Goal: Information Seeking & Learning: Learn about a topic

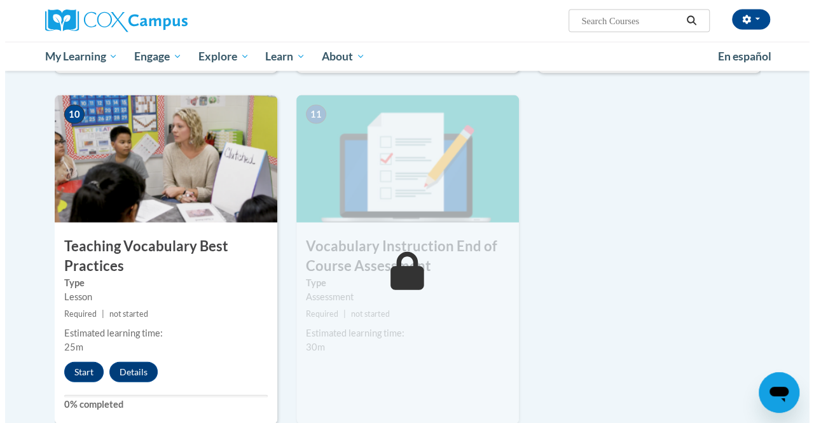
scroll to position [1291, 0]
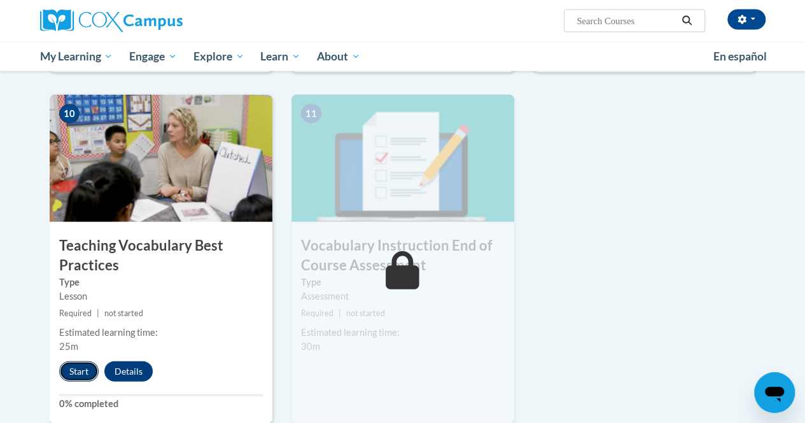
click at [69, 371] on button "Start" at bounding box center [78, 371] width 39 height 20
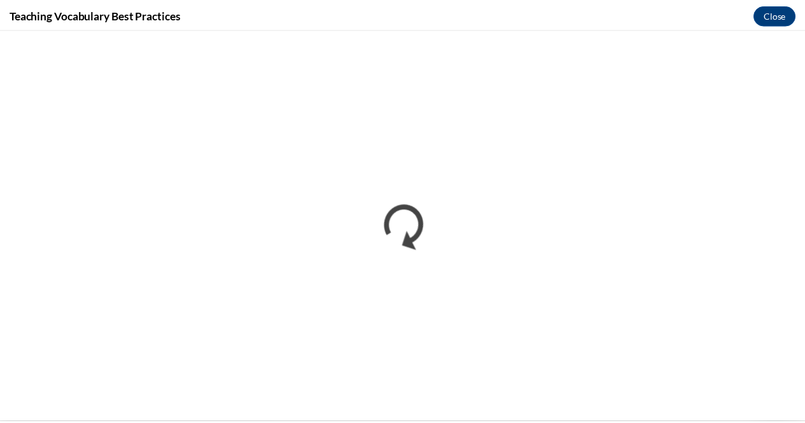
scroll to position [0, 0]
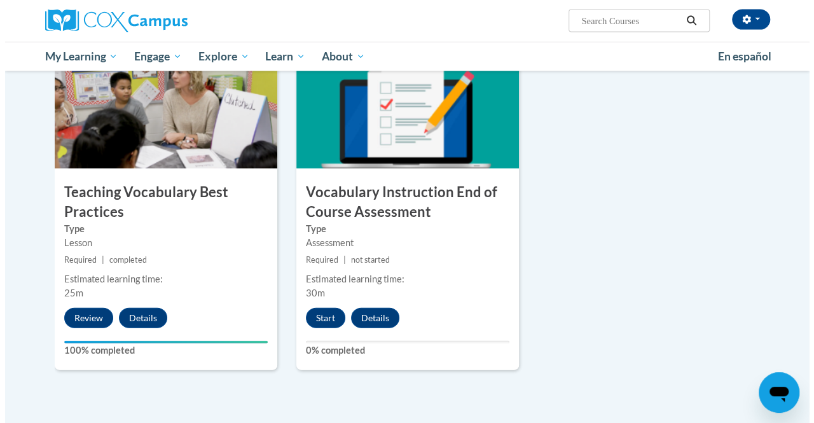
scroll to position [1345, 0]
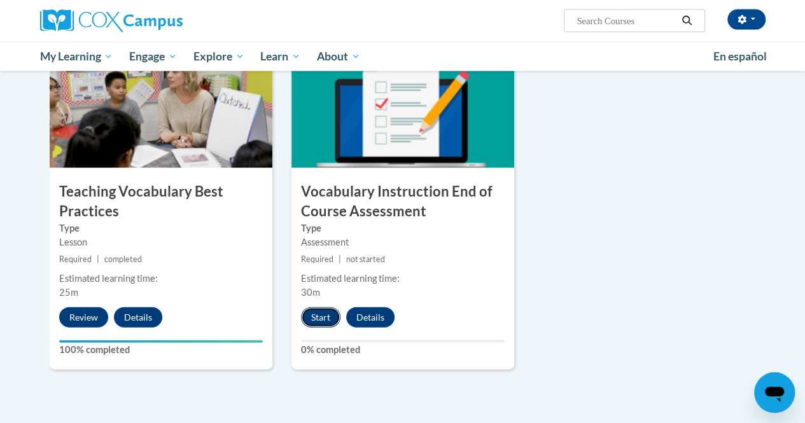
click at [319, 310] on button "Start" at bounding box center [320, 317] width 39 height 20
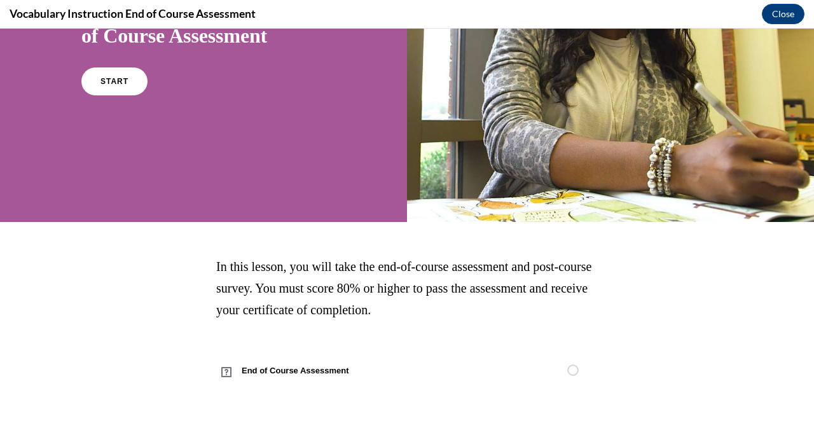
scroll to position [0, 0]
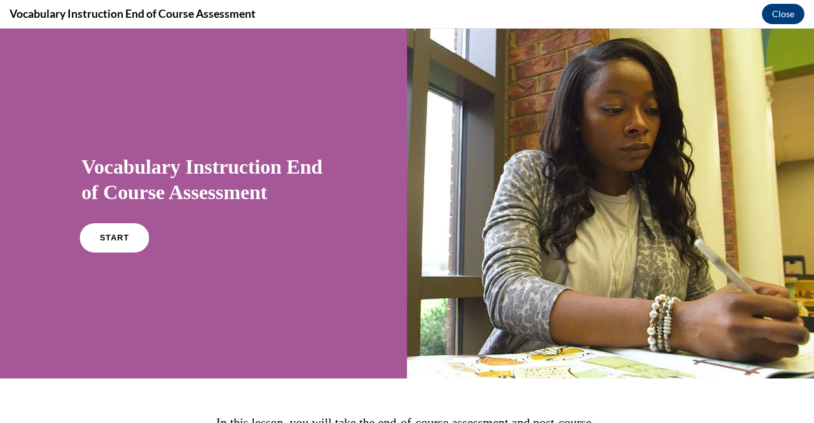
click at [108, 246] on link "START" at bounding box center [114, 237] width 69 height 29
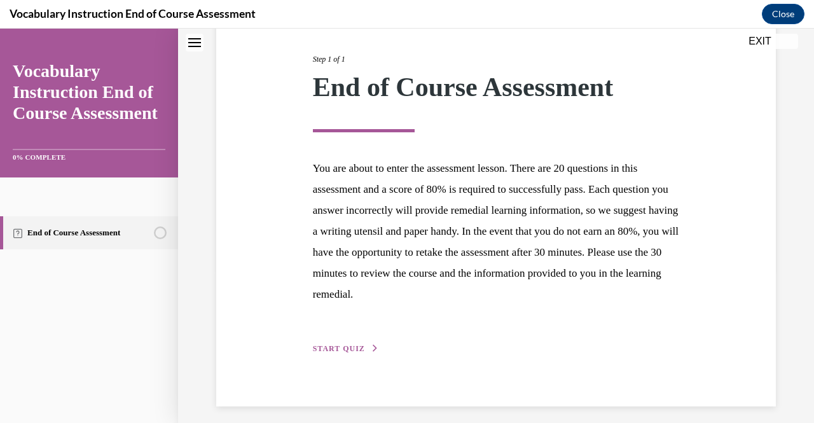
scroll to position [160, 0]
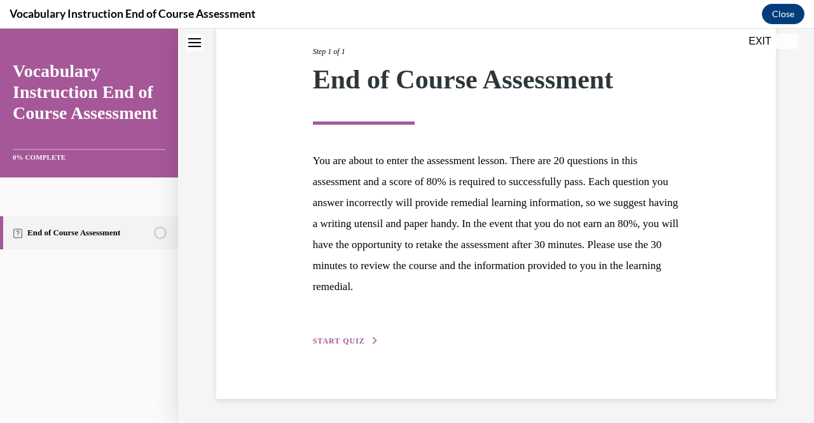
click at [344, 342] on span "START QUIZ" at bounding box center [339, 340] width 52 height 9
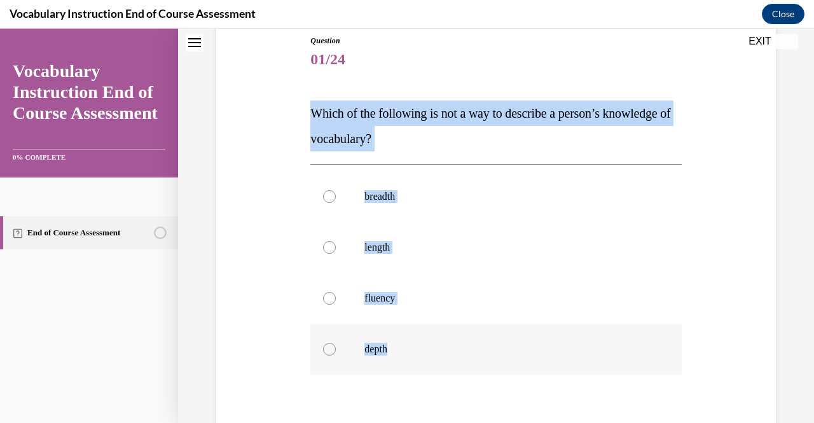
drag, startPoint x: 310, startPoint y: 109, endPoint x: 385, endPoint y: 349, distance: 251.3
click at [385, 349] on div "Question 01/24 Which of the following is not a way to describe a person’s knowl…" at bounding box center [495, 283] width 371 height 497
click at [299, 122] on div "Question 01/24 Which of the following is not a way to describe a person’s knowl…" at bounding box center [496, 265] width 566 height 536
drag, startPoint x: 309, startPoint y: 108, endPoint x: 401, endPoint y: 339, distance: 248.6
click at [401, 339] on div "Question 01/24 Which of the following is not a way to describe a person’s knowl…" at bounding box center [495, 283] width 371 height 497
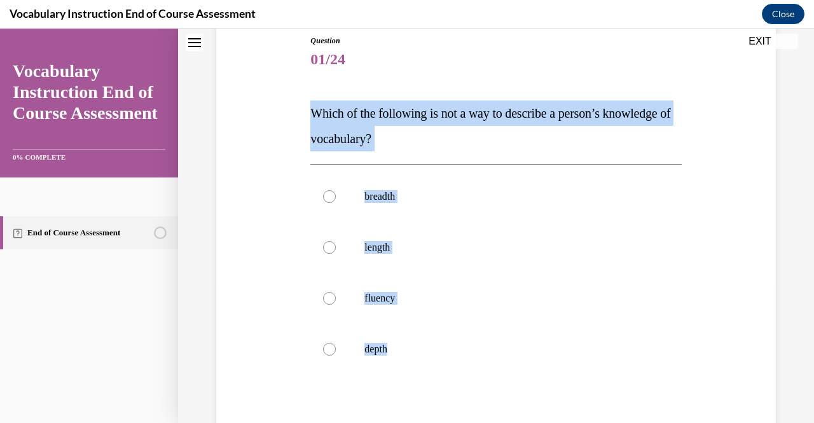
copy div "Which of the following is not a way to describe a person’s knowledge of vocabul…"
click at [383, 143] on span "Which of the following is not a way to describe a person’s knowledge of vocabul…" at bounding box center [490, 125] width 360 height 39
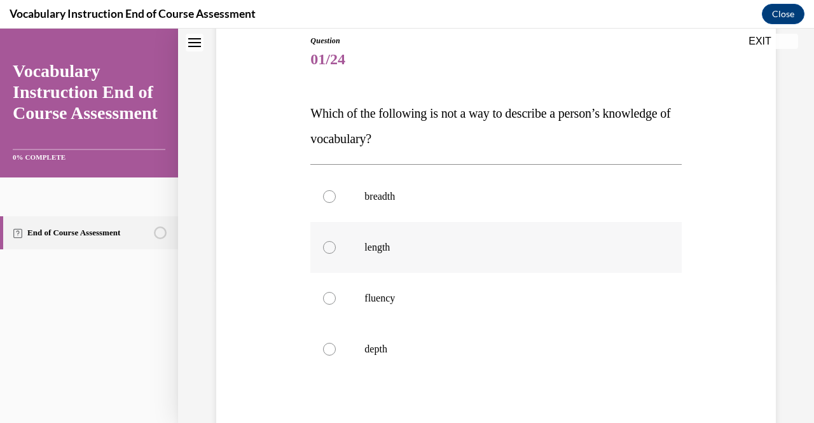
click at [379, 255] on label "length" at bounding box center [495, 247] width 371 height 51
click at [336, 254] on input "length" at bounding box center [329, 247] width 13 height 13
radio input "true"
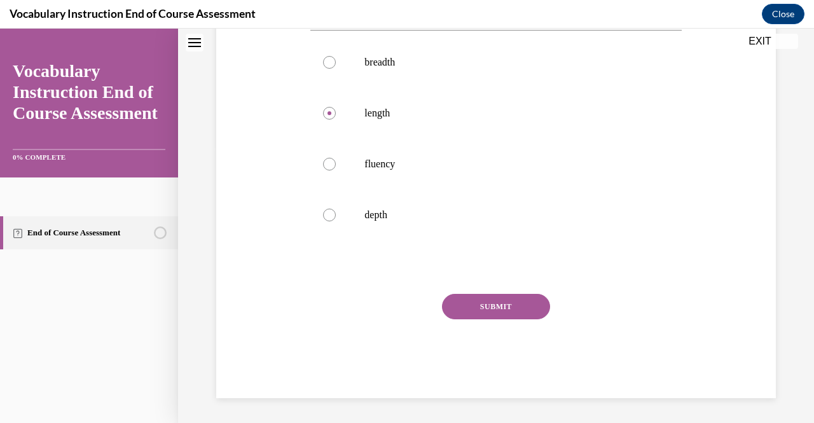
click at [458, 314] on button "SUBMIT" at bounding box center [496, 306] width 108 height 25
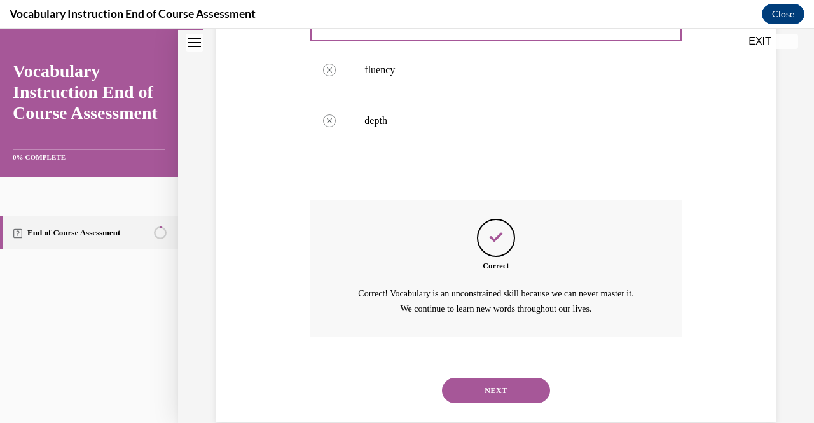
scroll to position [394, 0]
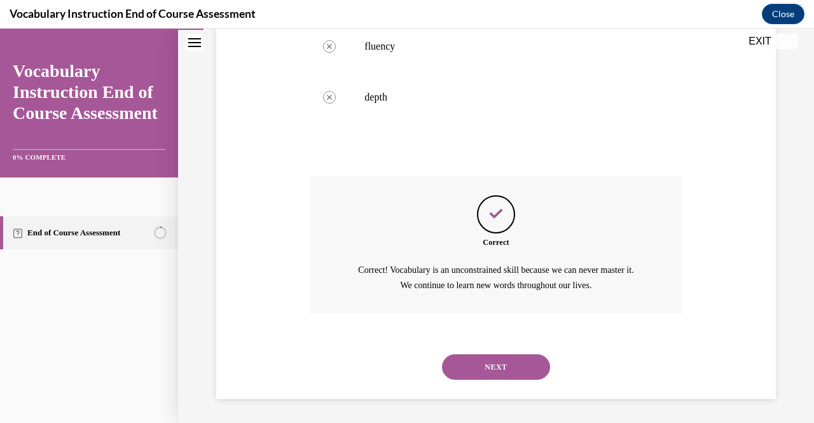
click at [482, 357] on button "NEXT" at bounding box center [496, 366] width 108 height 25
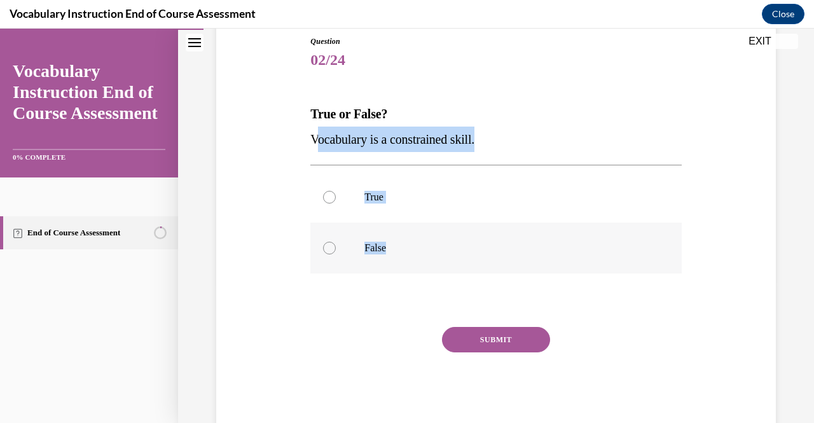
drag, startPoint x: 313, startPoint y: 138, endPoint x: 394, endPoint y: 245, distance: 134.3
click at [394, 245] on div "Question 02/24 True or False? Vocabulary is a constrained skill. True False Inc…" at bounding box center [495, 234] width 371 height 396
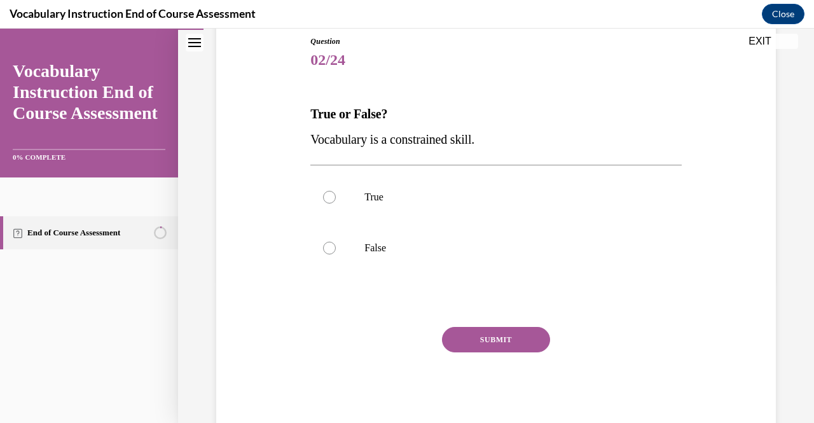
click at [307, 129] on div "Question 02/24 True or False? Vocabulary is a constrained skill. True False Inc…" at bounding box center [495, 224] width 377 height 415
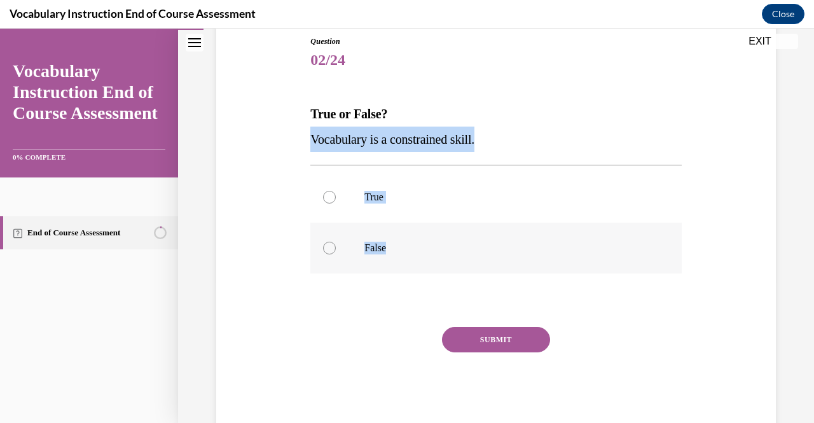
drag, startPoint x: 311, startPoint y: 137, endPoint x: 397, endPoint y: 261, distance: 151.4
click at [397, 261] on div "Question 02/24 True or False? Vocabulary is a constrained skill. True False Inc…" at bounding box center [495, 234] width 371 height 396
copy div "Vocabulary is a constrained skill. True False"
click at [377, 253] on p "False" at bounding box center [506, 248] width 285 height 13
click at [336, 253] on input "False" at bounding box center [329, 248] width 13 height 13
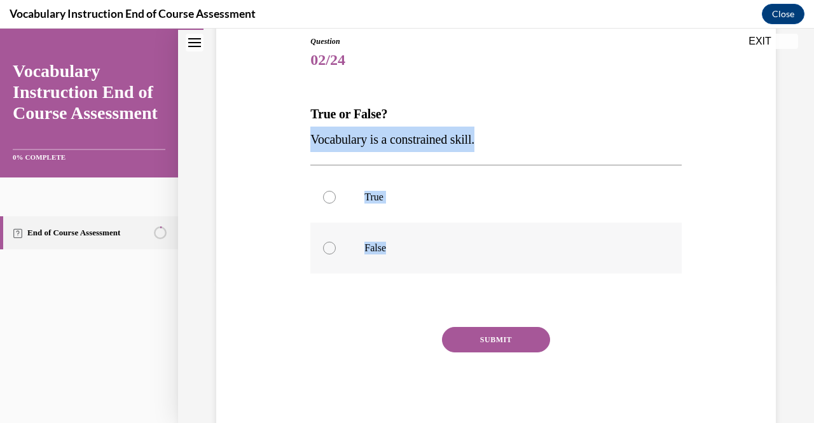
radio input "true"
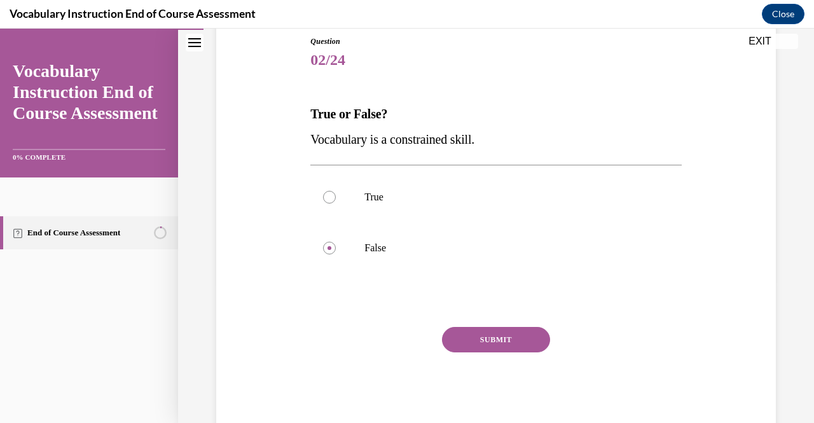
click at [485, 335] on button "SUBMIT" at bounding box center [496, 339] width 108 height 25
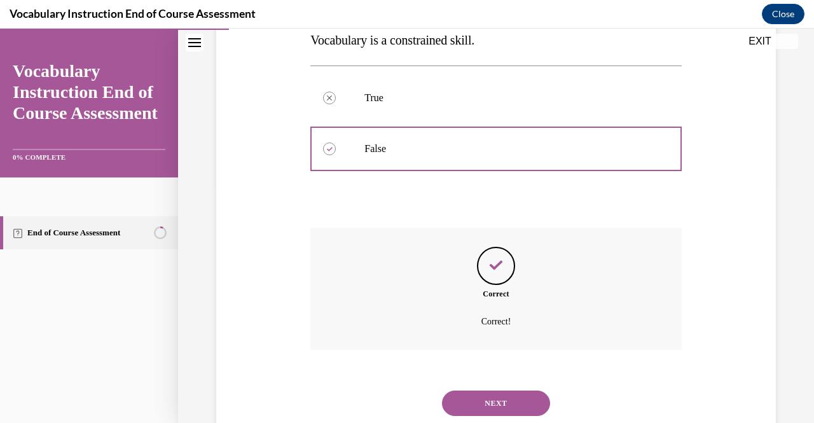
scroll to position [277, 0]
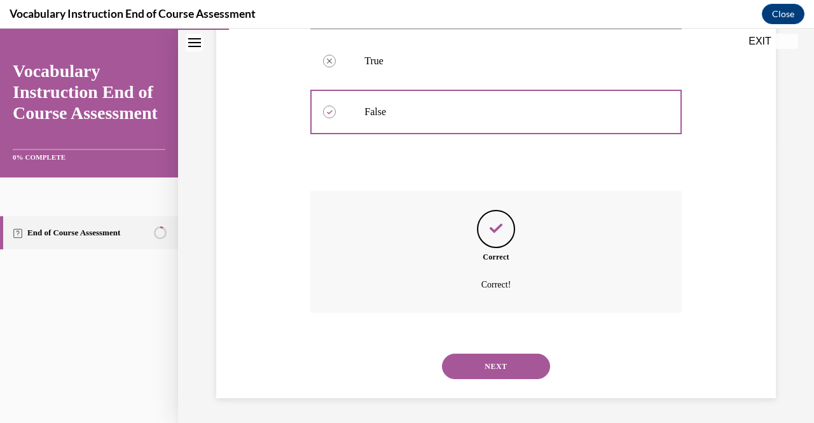
click at [490, 354] on button "NEXT" at bounding box center [496, 366] width 108 height 25
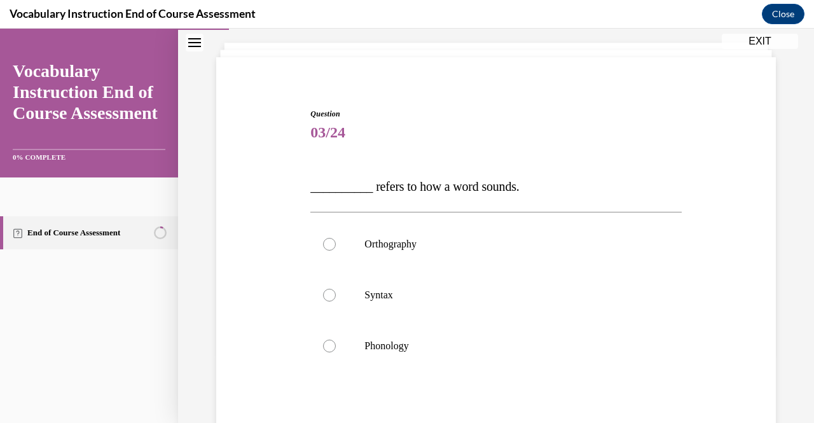
scroll to position [70, 0]
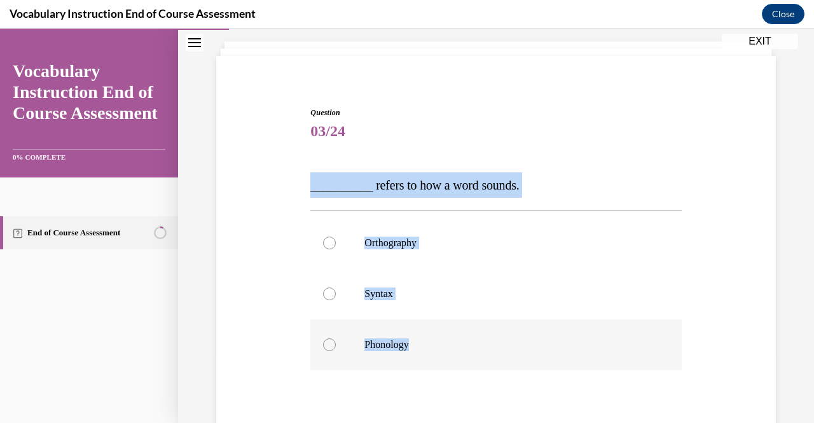
drag, startPoint x: 307, startPoint y: 185, endPoint x: 424, endPoint y: 353, distance: 204.3
click at [424, 353] on div "Question 03/24 __________ refers to how a word sounds. Orthography Syntax Phono…" at bounding box center [495, 308] width 377 height 440
copy div "__________ refers to how a word sounds. Orthography Syntax Phonology"
click at [404, 357] on label "Phonology" at bounding box center [495, 344] width 371 height 51
click at [336, 351] on input "Phonology" at bounding box center [329, 344] width 13 height 13
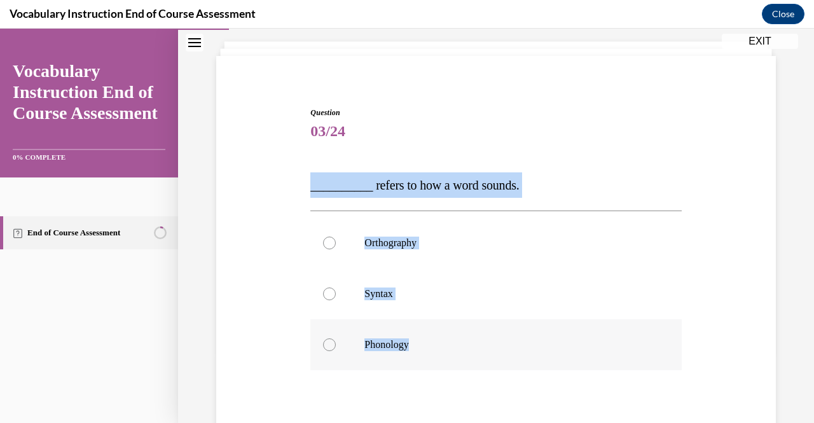
radio input "true"
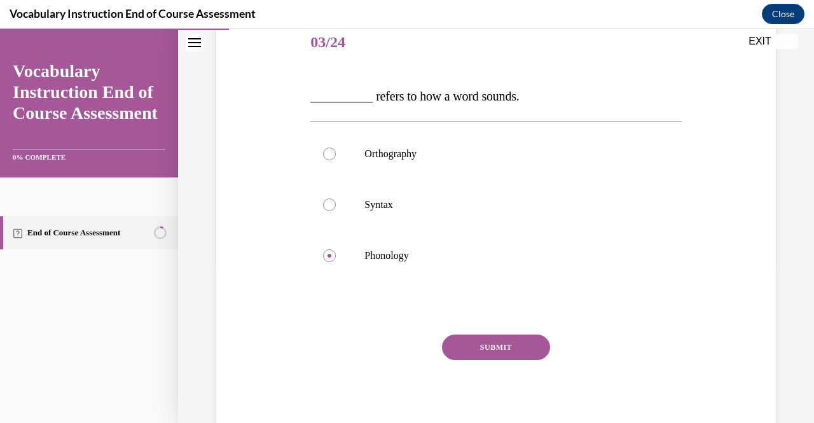
click at [476, 347] on button "SUBMIT" at bounding box center [496, 347] width 108 height 25
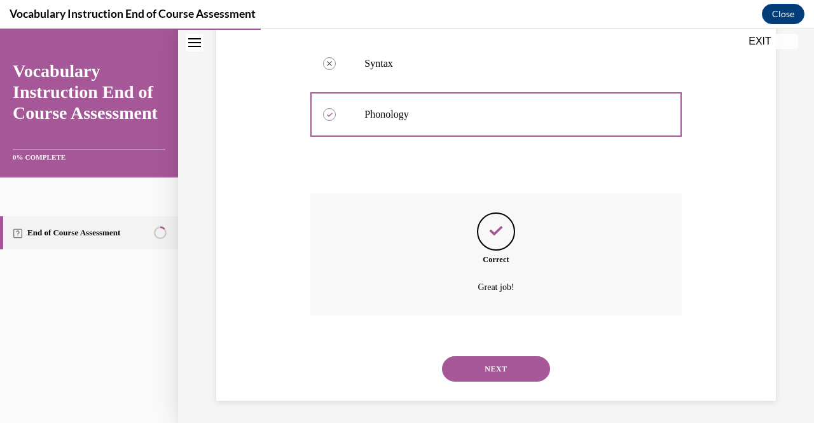
scroll to position [303, 0]
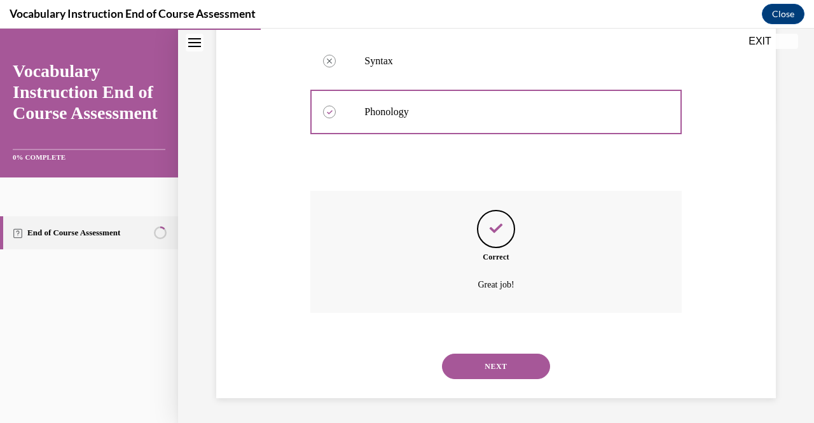
click at [486, 359] on button "NEXT" at bounding box center [496, 366] width 108 height 25
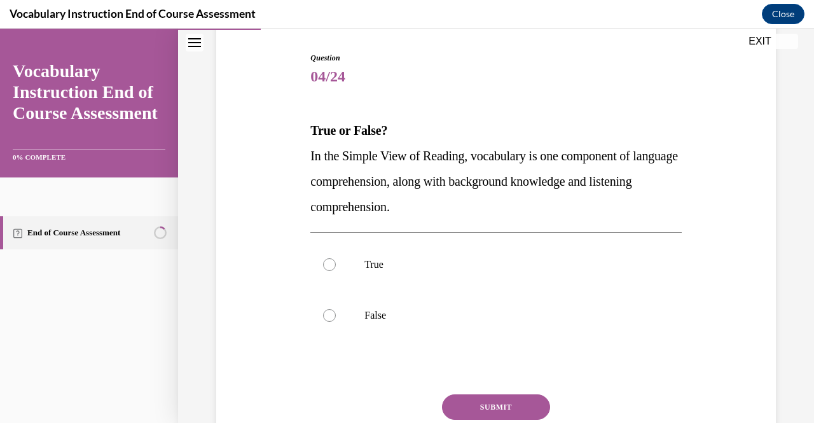
scroll to position [126, 0]
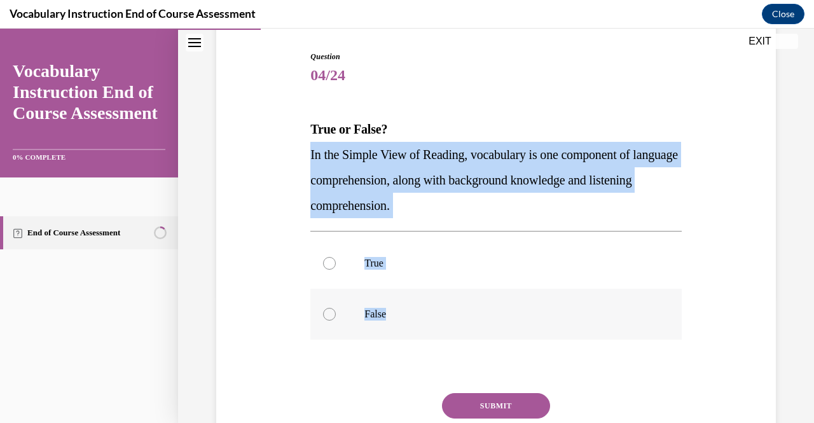
drag, startPoint x: 309, startPoint y: 151, endPoint x: 420, endPoint y: 322, distance: 203.8
click at [420, 322] on div "Question 04/24 True or False? In the Simple View of Reading, vocabulary is one …" at bounding box center [495, 274] width 371 height 446
copy div "In the Simple View of Reading, vocabulary is one component of language comprehe…"
click at [365, 260] on p "True" at bounding box center [506, 263] width 285 height 13
click at [336, 260] on input "True" at bounding box center [329, 263] width 13 height 13
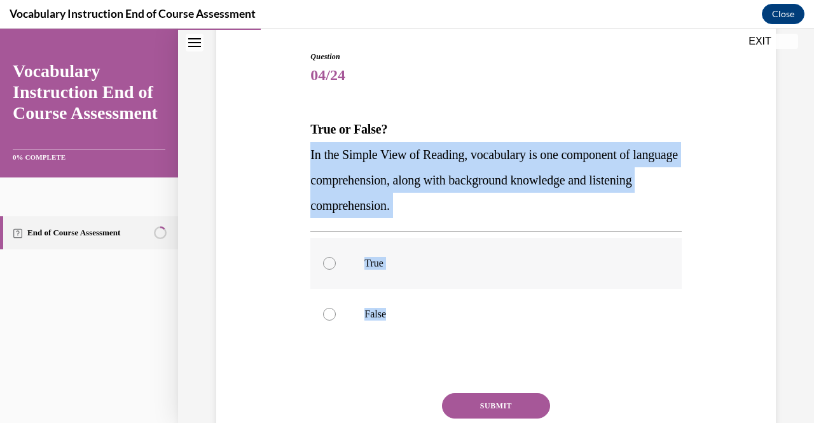
radio input "true"
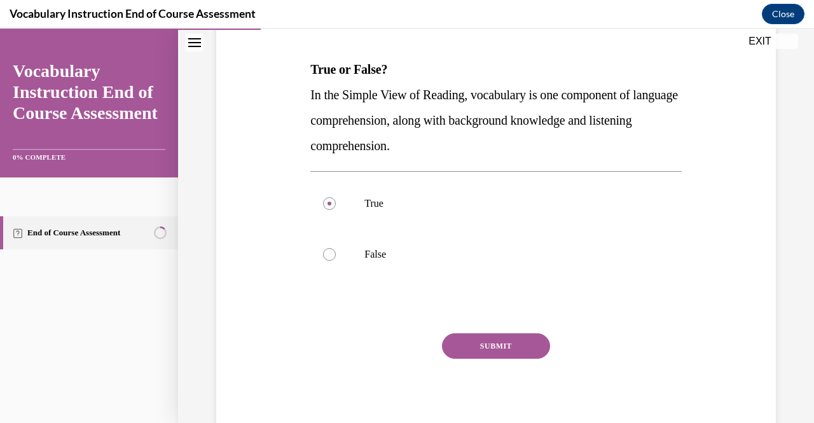
click at [495, 342] on button "SUBMIT" at bounding box center [496, 345] width 108 height 25
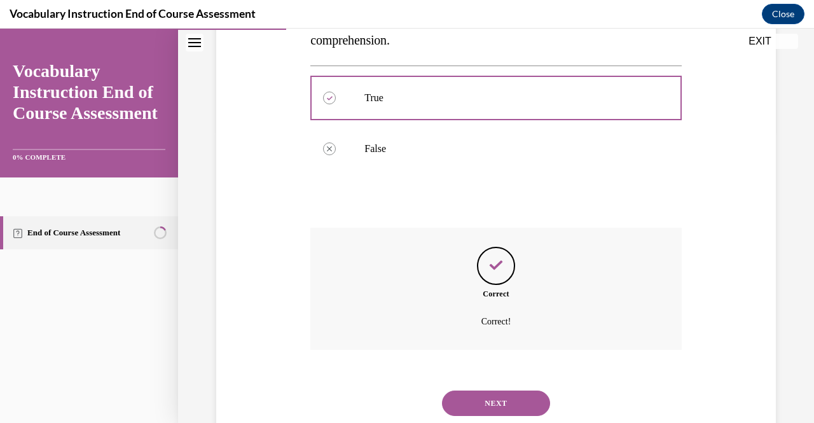
scroll to position [328, 0]
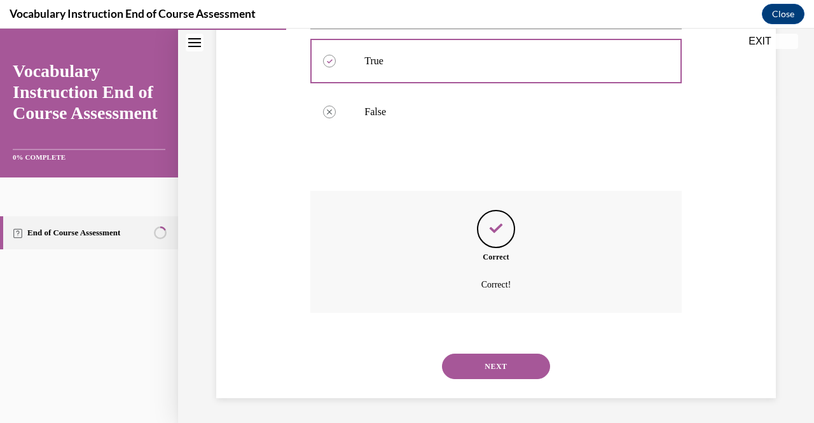
click at [499, 363] on button "NEXT" at bounding box center [496, 366] width 108 height 25
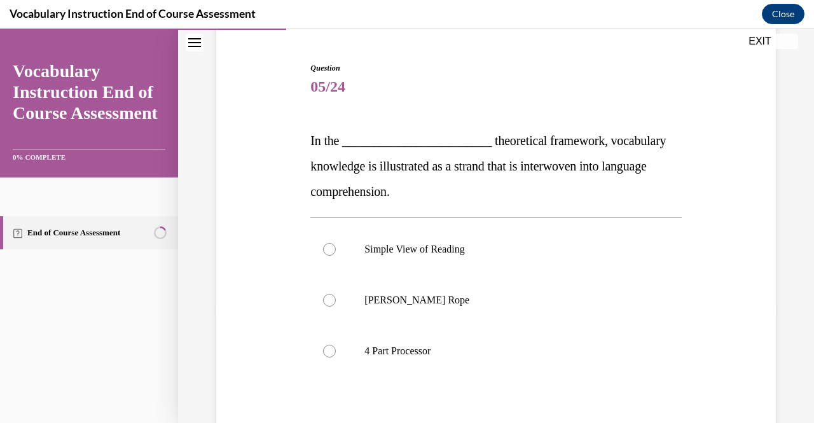
scroll to position [115, 0]
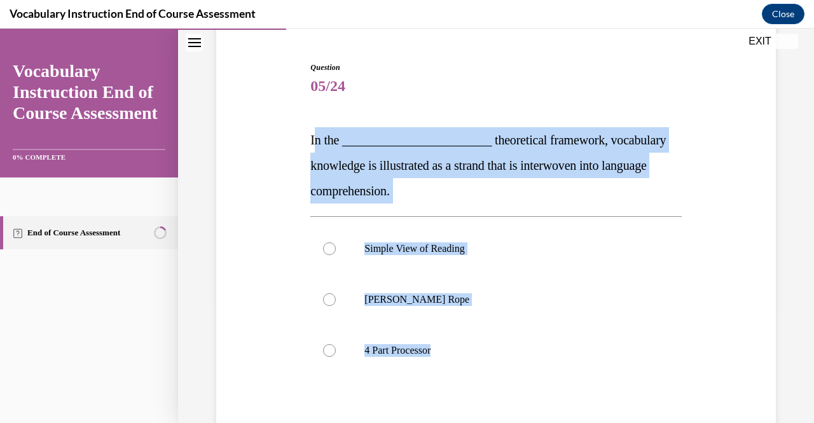
drag, startPoint x: 312, startPoint y: 135, endPoint x: 444, endPoint y: 400, distance: 296.4
click at [444, 400] on div "Question 05/24 In the ________________________ theoretical framework, vocabular…" at bounding box center [495, 298] width 371 height 472
click at [326, 121] on div "Question 05/24 In the ________________________ theoretical framework, vocabular…" at bounding box center [495, 298] width 371 height 472
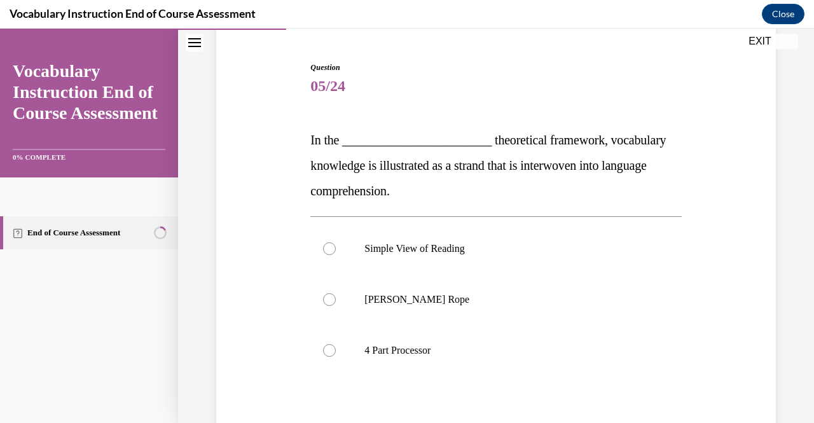
click at [312, 137] on span "In the ________________________ theoretical framework, vocabulary knowledge is …" at bounding box center [488, 165] width 356 height 65
drag, startPoint x: 312, startPoint y: 137, endPoint x: 317, endPoint y: 141, distance: 7.3
click at [317, 141] on span "In the ________________________ theoretical framework, vocabulary knowledge is …" at bounding box center [488, 165] width 356 height 65
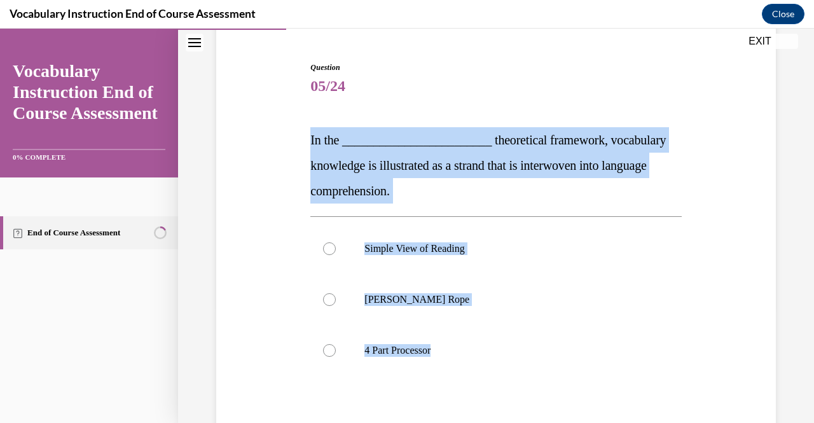
drag, startPoint x: 310, startPoint y: 137, endPoint x: 453, endPoint y: 387, distance: 288.0
click at [453, 387] on div "Question 05/24 In the ________________________ theoretical framework, vocabular…" at bounding box center [495, 298] width 371 height 472
copy div "In the ________________________ theoretical framework, vocabulary knowledge is …"
click at [392, 306] on label "Scarborough's Rope" at bounding box center [495, 299] width 371 height 51
click at [336, 306] on input "Scarborough's Rope" at bounding box center [329, 299] width 13 height 13
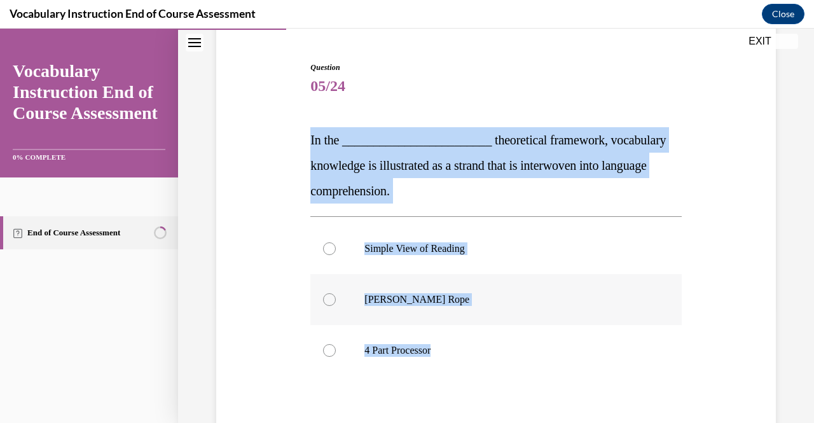
radio input "true"
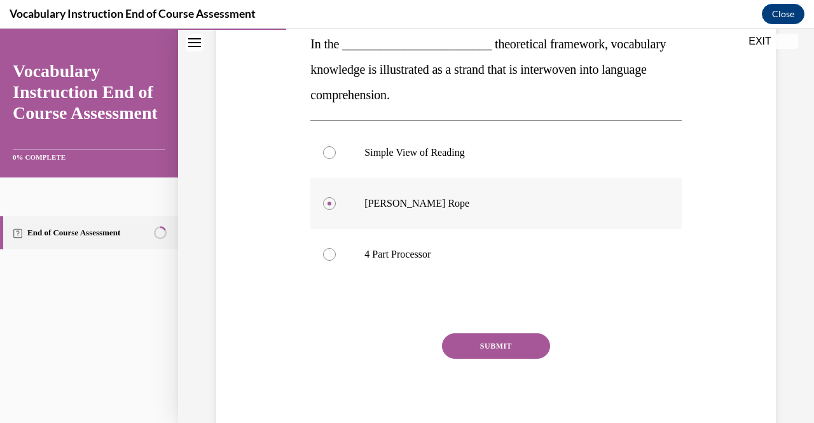
scroll to position [212, 0]
click at [455, 352] on button "SUBMIT" at bounding box center [496, 345] width 108 height 25
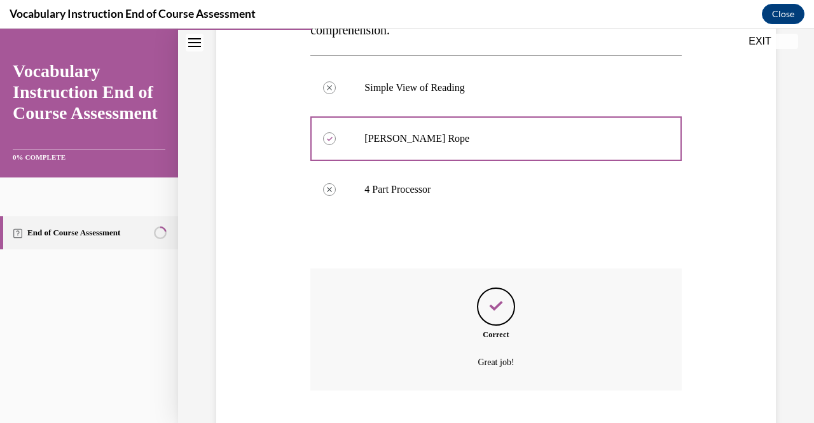
scroll to position [354, 0]
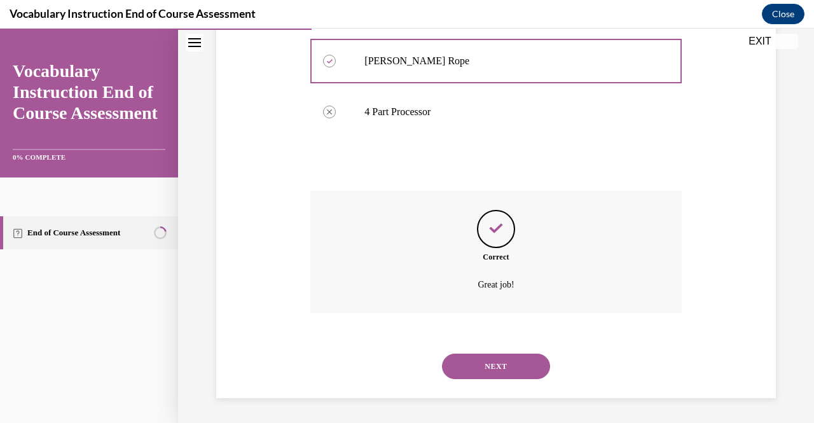
click at [487, 376] on button "NEXT" at bounding box center [496, 366] width 108 height 25
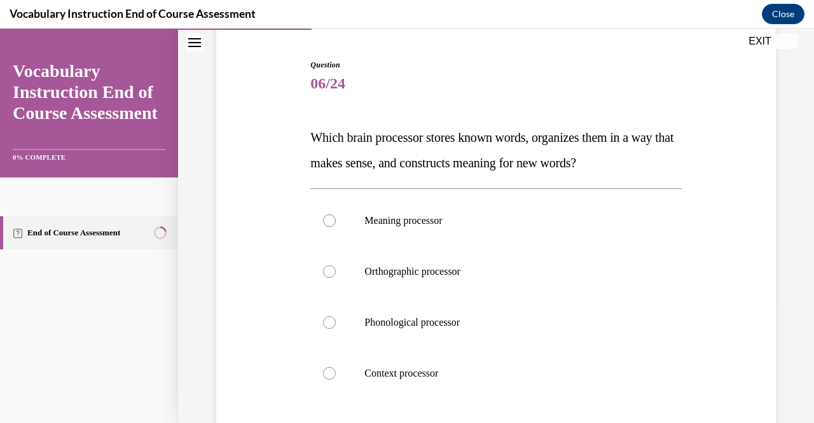
scroll to position [118, 0]
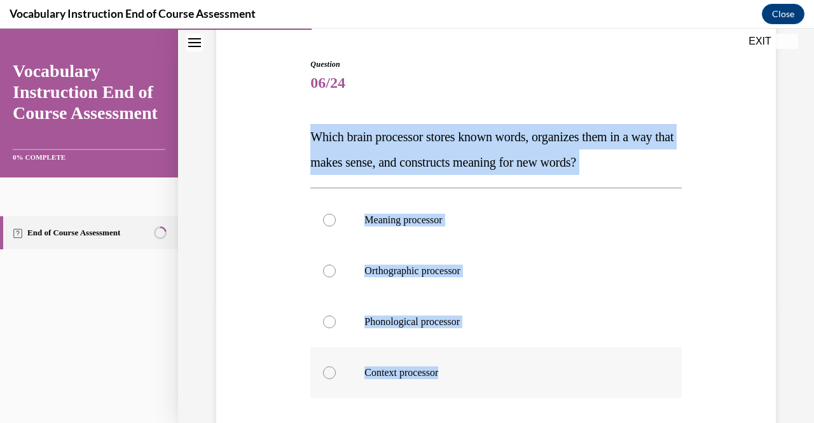
drag, startPoint x: 309, startPoint y: 134, endPoint x: 462, endPoint y: 366, distance: 277.3
click at [462, 366] on div "Question 06/24 Which brain processor stores known words, organizes them in a wa…" at bounding box center [495, 307] width 371 height 497
copy div "Which brain processor stores known words, organizes them in a way that makes se…"
click at [391, 225] on p "Meaning processor" at bounding box center [506, 220] width 285 height 13
click at [336, 225] on input "Meaning processor" at bounding box center [329, 220] width 13 height 13
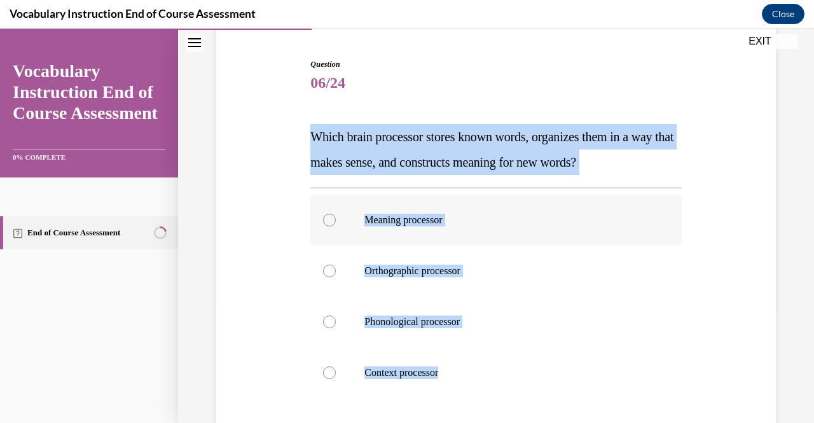
radio input "true"
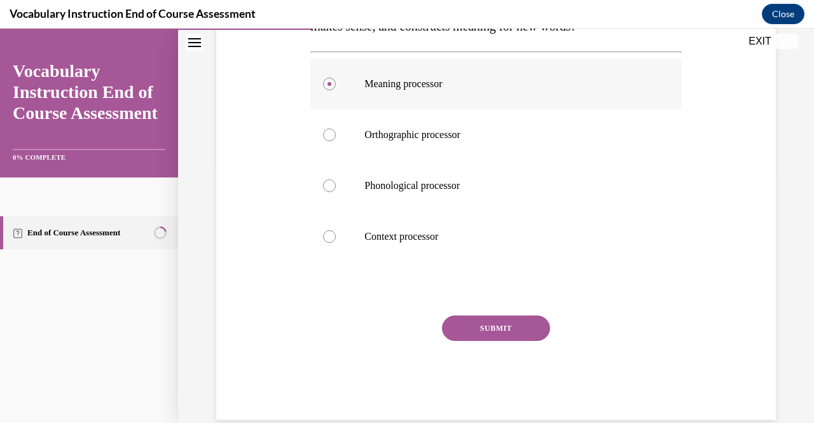
scroll to position [265, 0]
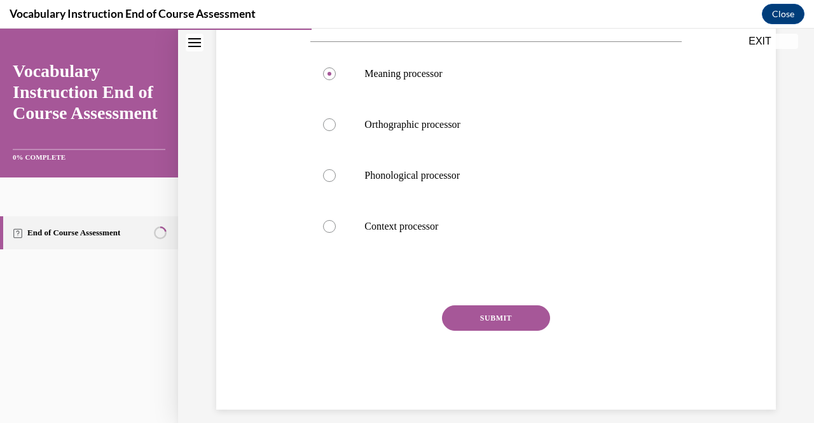
click at [485, 326] on button "SUBMIT" at bounding box center [496, 317] width 108 height 25
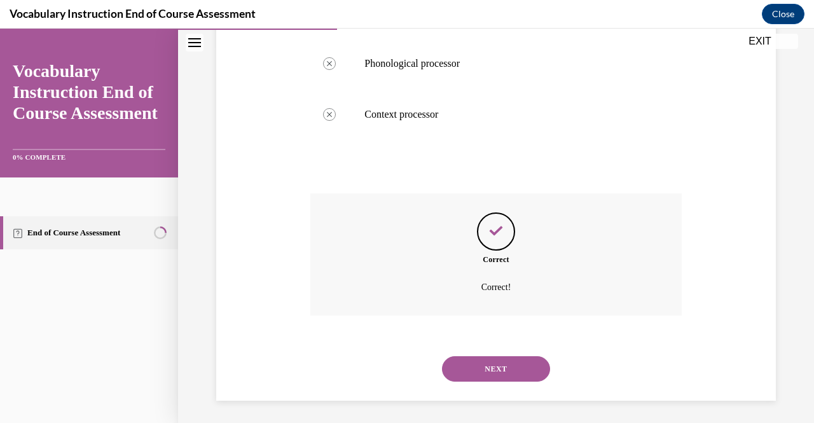
scroll to position [379, 0]
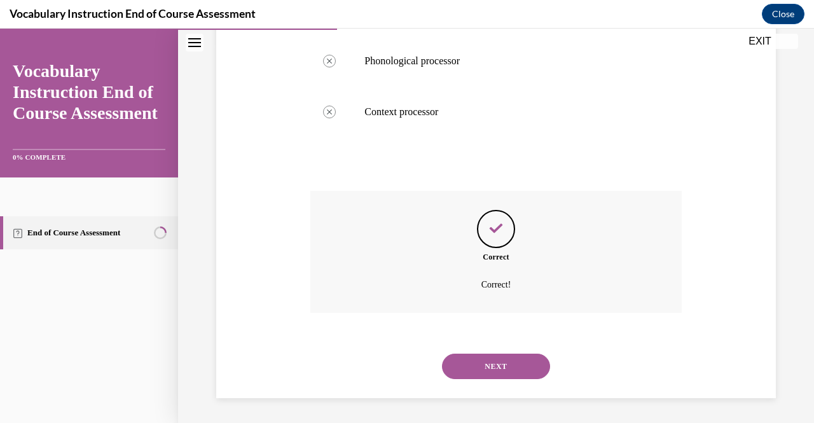
click at [508, 361] on button "NEXT" at bounding box center [496, 366] width 108 height 25
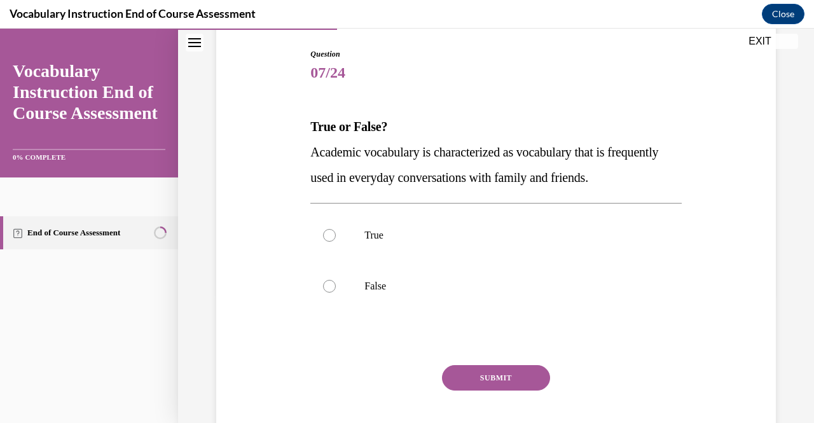
scroll to position [129, 0]
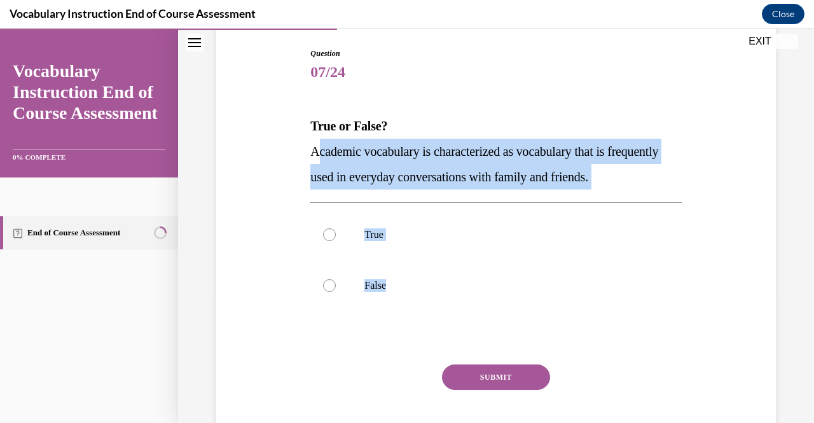
drag, startPoint x: 314, startPoint y: 148, endPoint x: 415, endPoint y: 312, distance: 193.1
click at [415, 312] on div "Question 07/24 True or False? Academic vocabulary is characterized as vocabular…" at bounding box center [495, 258] width 371 height 421
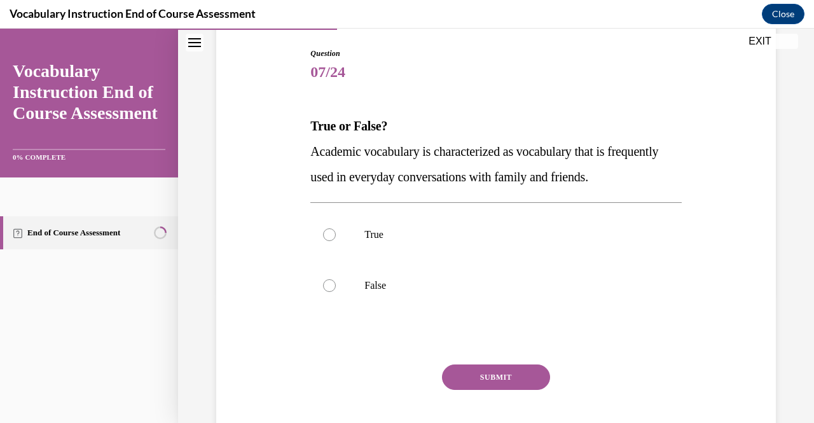
click at [313, 149] on span "Academic vocabulary is characterized as vocabulary that is frequently used in e…" at bounding box center [484, 163] width 348 height 39
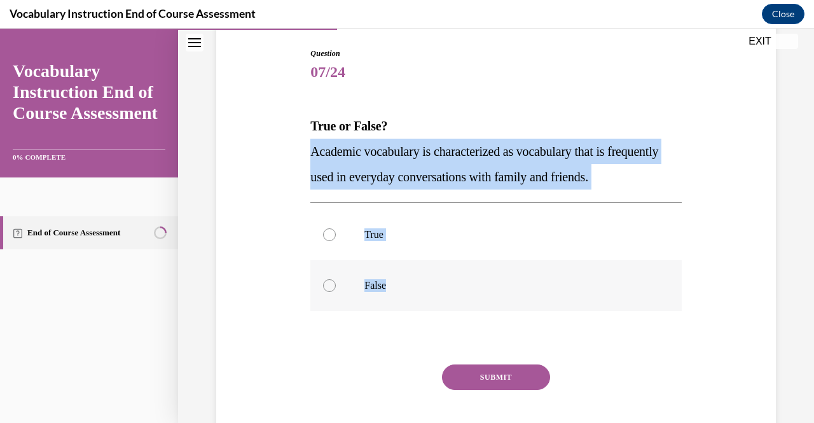
drag, startPoint x: 312, startPoint y: 149, endPoint x: 413, endPoint y: 296, distance: 177.8
click at [413, 296] on div "Question 07/24 True or False? Academic vocabulary is characterized as vocabular…" at bounding box center [495, 258] width 371 height 421
copy div "Academic vocabulary is characterized as vocabulary that is frequently used in e…"
click at [373, 298] on label "False" at bounding box center [495, 285] width 371 height 51
click at [336, 292] on input "False" at bounding box center [329, 285] width 13 height 13
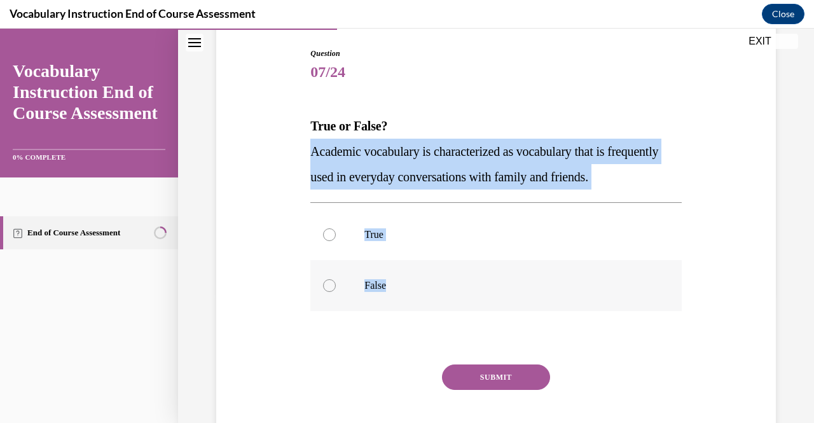
radio input "true"
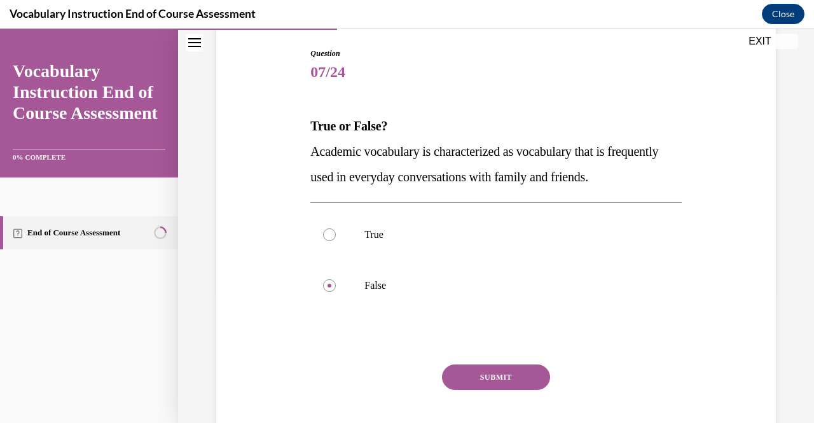
click at [487, 380] on button "SUBMIT" at bounding box center [496, 376] width 108 height 25
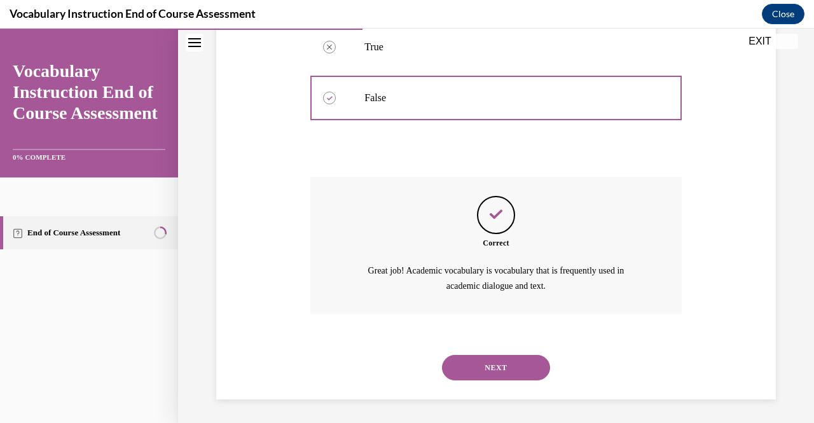
scroll to position [317, 0]
click at [471, 366] on button "NEXT" at bounding box center [496, 366] width 108 height 25
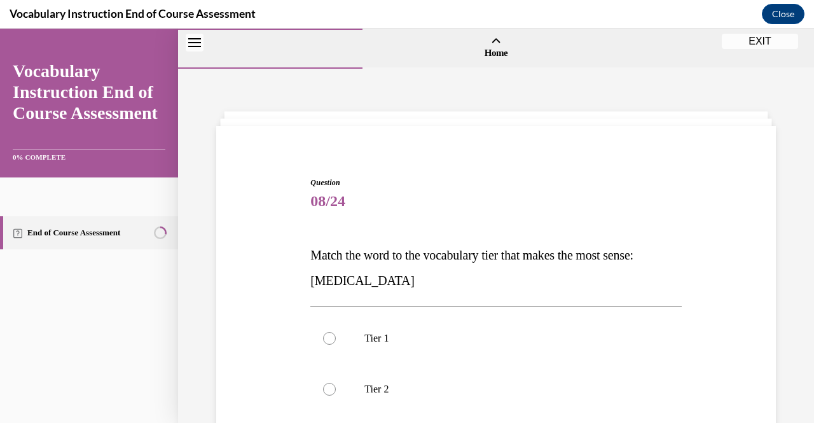
scroll to position [104, 0]
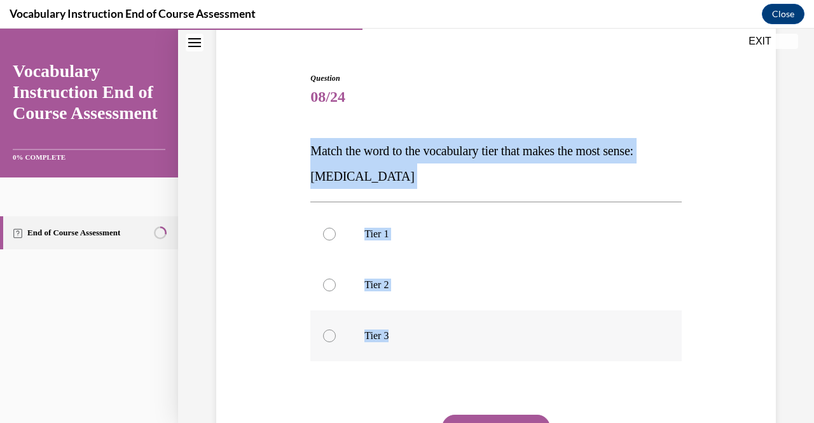
drag, startPoint x: 308, startPoint y: 142, endPoint x: 422, endPoint y: 328, distance: 217.0
click at [422, 328] on div "Question 08/24 Match the word to the vocabulary tier that makes the most sense:…" at bounding box center [495, 296] width 371 height 446
copy div "Match the word to the vocabulary tier that makes the most sense: anaphylaxis Ti…"
click at [387, 328] on label "Tier 3" at bounding box center [495, 335] width 371 height 51
click at [336, 329] on input "Tier 3" at bounding box center [329, 335] width 13 height 13
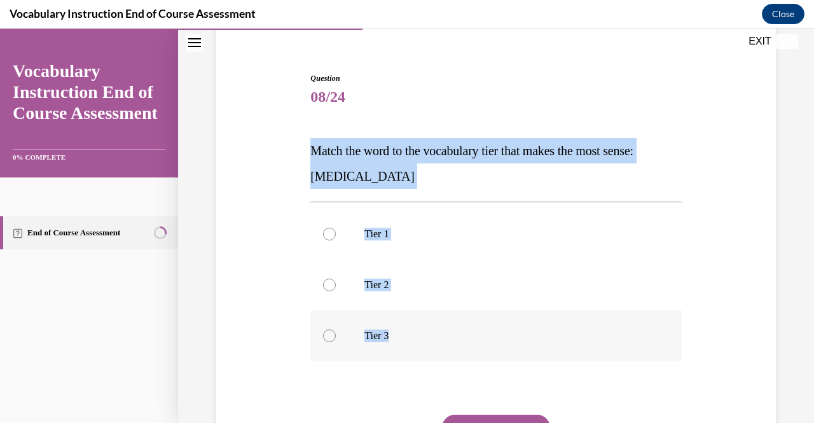
radio input "true"
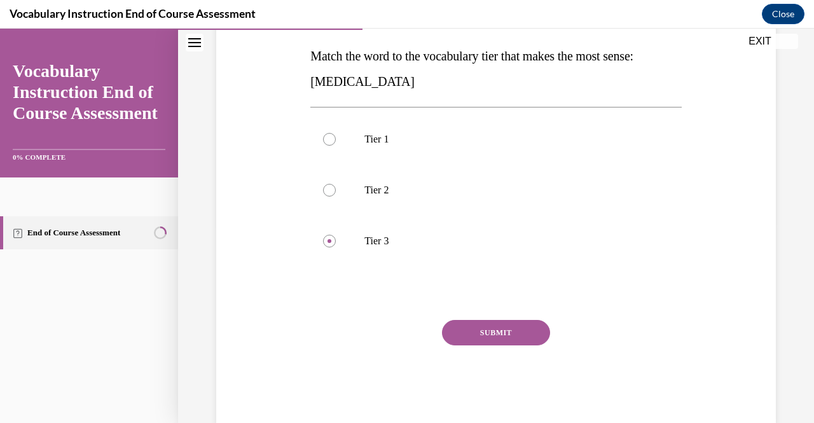
click at [498, 327] on button "SUBMIT" at bounding box center [496, 332] width 108 height 25
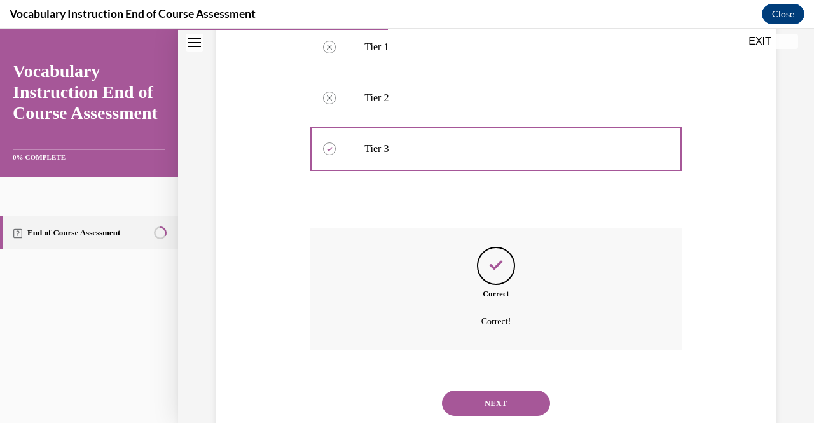
scroll to position [328, 0]
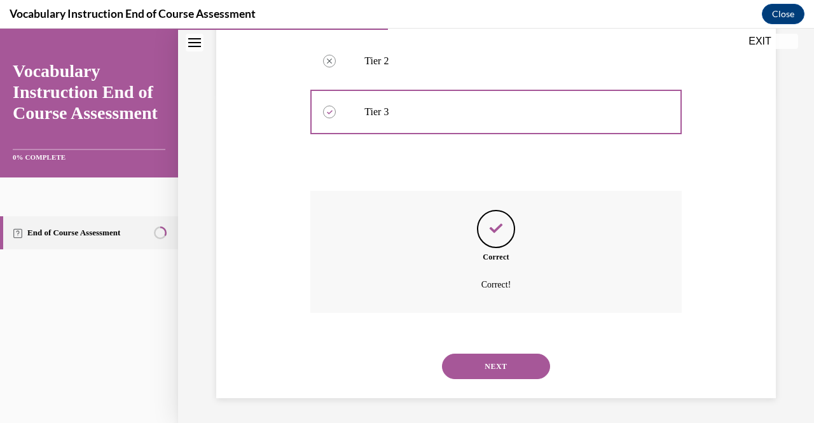
click at [508, 370] on button "NEXT" at bounding box center [496, 366] width 108 height 25
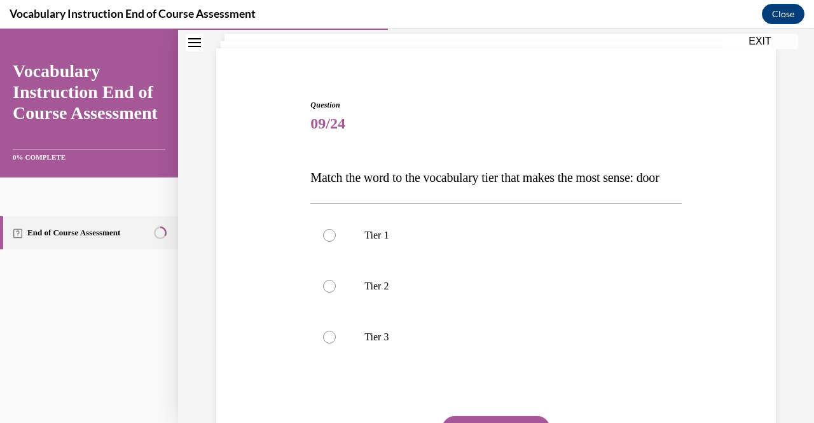
scroll to position [91, 0]
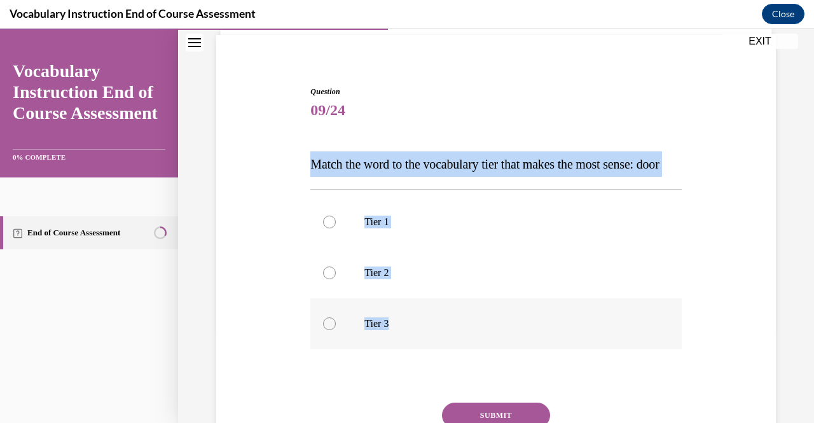
drag, startPoint x: 309, startPoint y: 161, endPoint x: 405, endPoint y: 343, distance: 205.7
click at [405, 343] on div "Question 09/24 Match the word to the vocabulary tier that makes the most sense:…" at bounding box center [495, 296] width 371 height 421
copy div "Match the word to the vocabulary tier that makes the most sense: door Tier 1 Ti…"
click at [406, 228] on p "Tier 1" at bounding box center [506, 222] width 285 height 13
click at [336, 228] on input "Tier 1" at bounding box center [329, 222] width 13 height 13
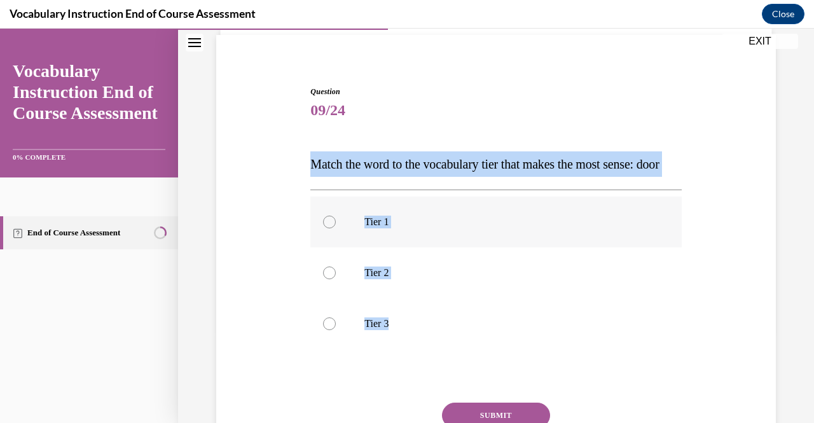
radio input "true"
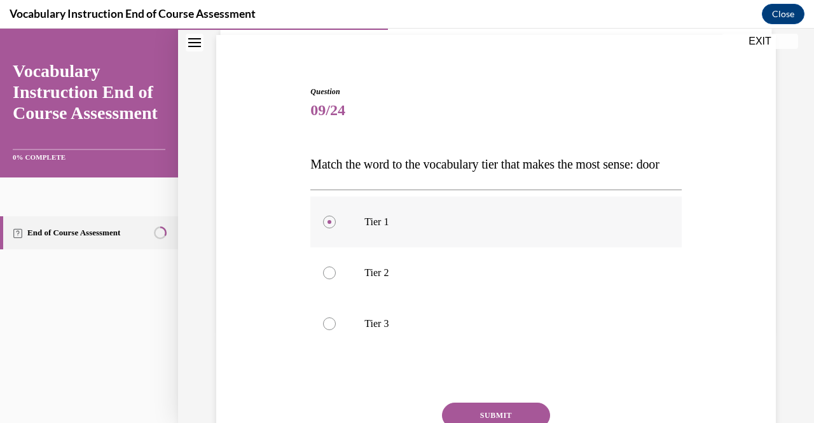
scroll to position [225, 0]
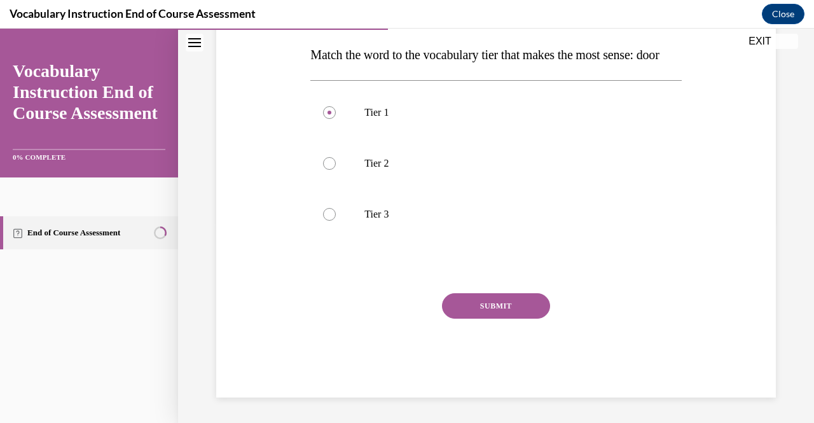
click at [500, 320] on div "SUBMIT" at bounding box center [495, 325] width 371 height 64
click at [499, 315] on button "SUBMIT" at bounding box center [496, 305] width 108 height 25
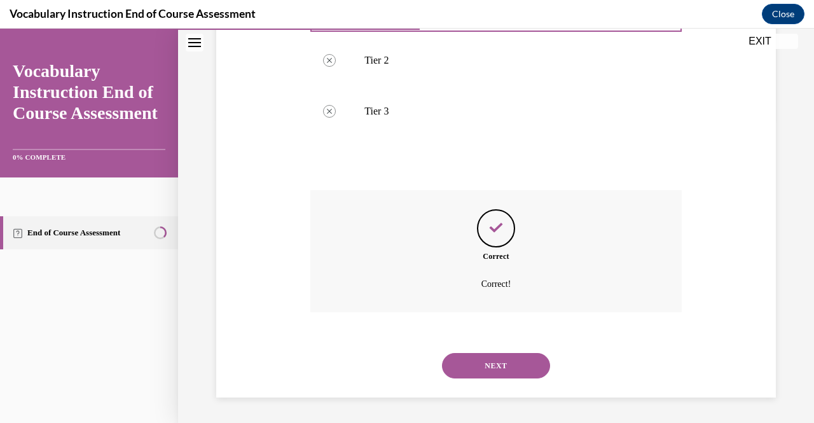
scroll to position [328, 0]
click at [491, 360] on button "NEXT" at bounding box center [496, 365] width 108 height 25
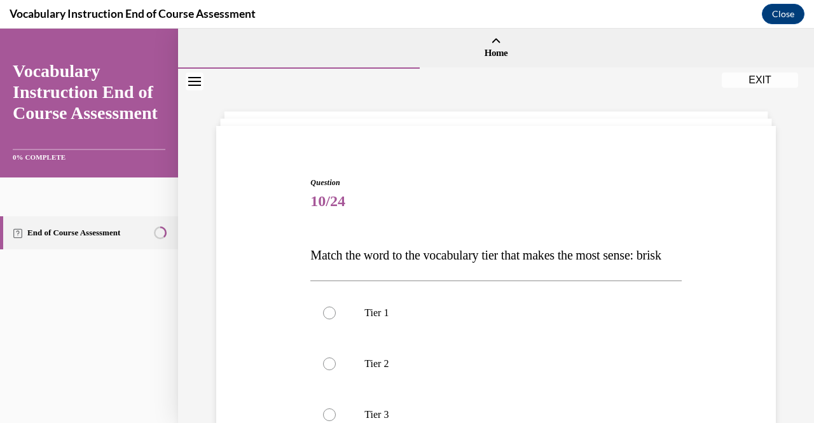
scroll to position [121, 0]
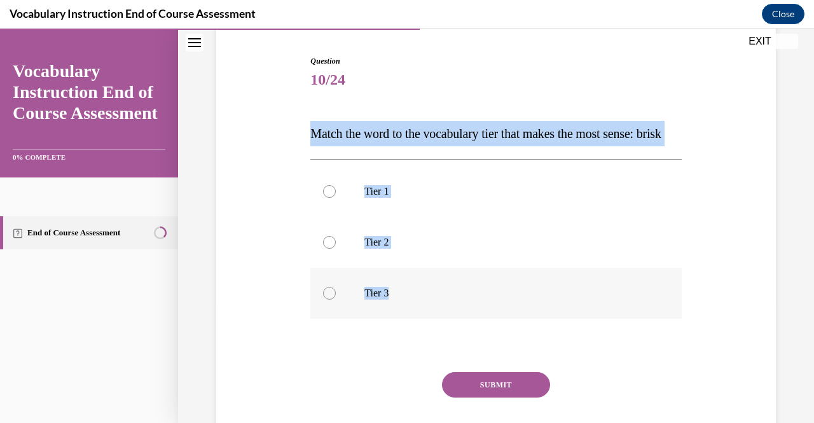
drag, startPoint x: 308, startPoint y: 130, endPoint x: 425, endPoint y: 321, distance: 223.3
click at [425, 321] on div "Question 10/24 Match the word to the vocabulary tier that makes the most sense:…" at bounding box center [495, 256] width 377 height 440
copy div "Match the word to the vocabulary tier that makes the most sense: brisk Tier 1 T…"
click at [429, 268] on label "Tier 2" at bounding box center [495, 242] width 371 height 51
click at [336, 249] on input "Tier 2" at bounding box center [329, 242] width 13 height 13
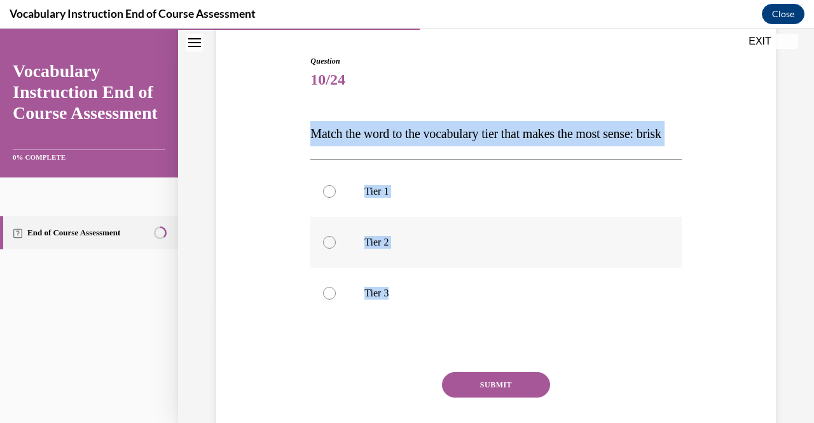
radio input "true"
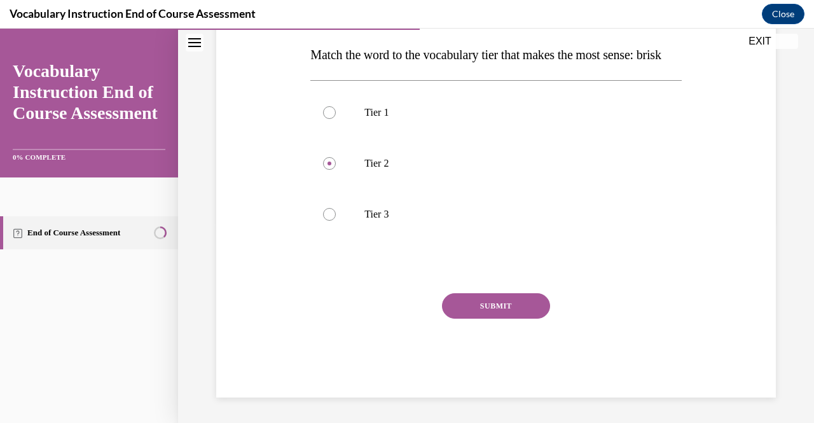
click at [478, 305] on button "SUBMIT" at bounding box center [496, 305] width 108 height 25
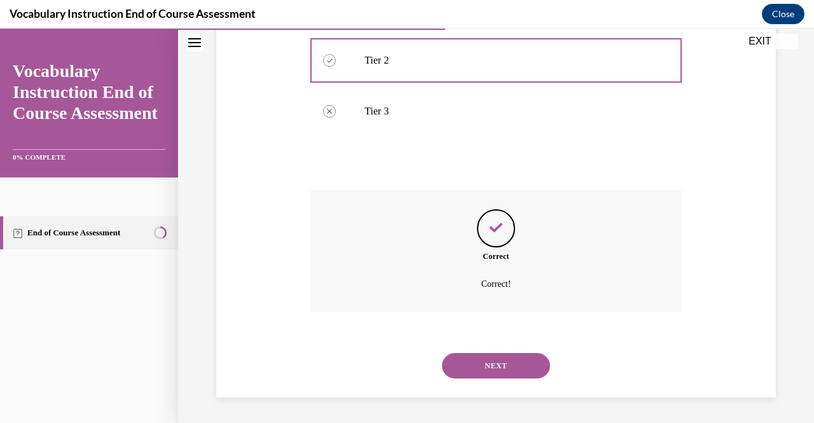
scroll to position [328, 0]
click at [478, 305] on div "Correct Correct!" at bounding box center [495, 251] width 371 height 122
click at [476, 375] on button "NEXT" at bounding box center [496, 365] width 108 height 25
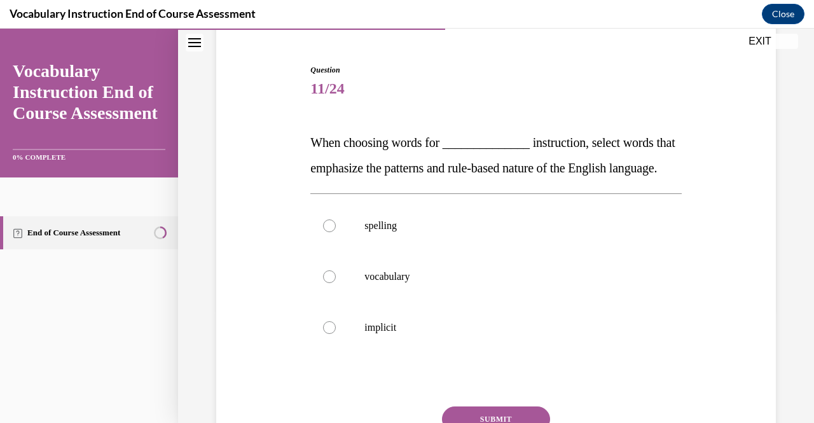
scroll to position [139, 0]
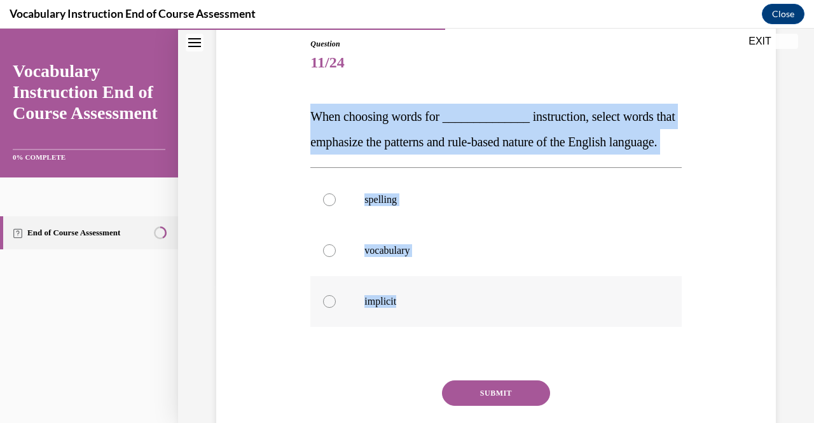
drag, startPoint x: 308, startPoint y: 111, endPoint x: 410, endPoint y: 316, distance: 229.0
click at [410, 316] on div "Question 11/24 When choosing words for ______________ instruction, select words…" at bounding box center [495, 252] width 377 height 466
click at [371, 217] on label "spelling" at bounding box center [495, 199] width 371 height 51
click at [336, 206] on input "spelling" at bounding box center [329, 199] width 13 height 13
radio input "true"
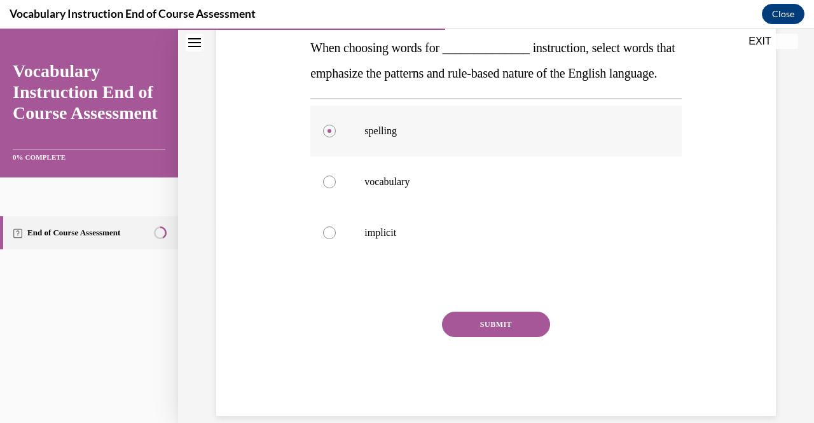
scroll to position [209, 0]
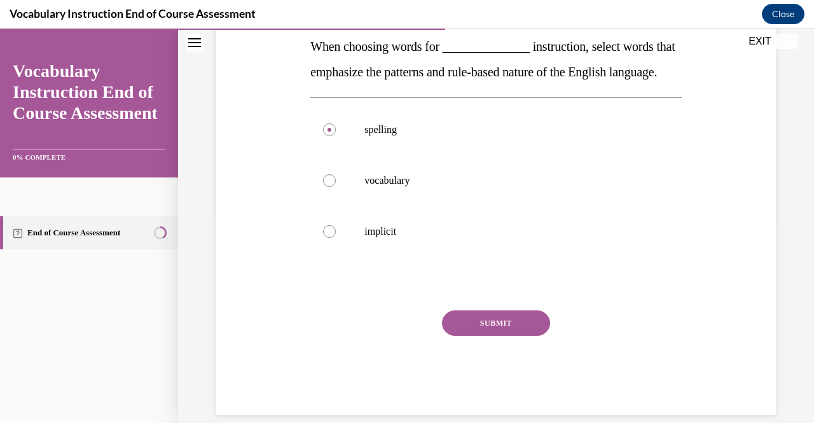
click at [477, 336] on button "SUBMIT" at bounding box center [496, 322] width 108 height 25
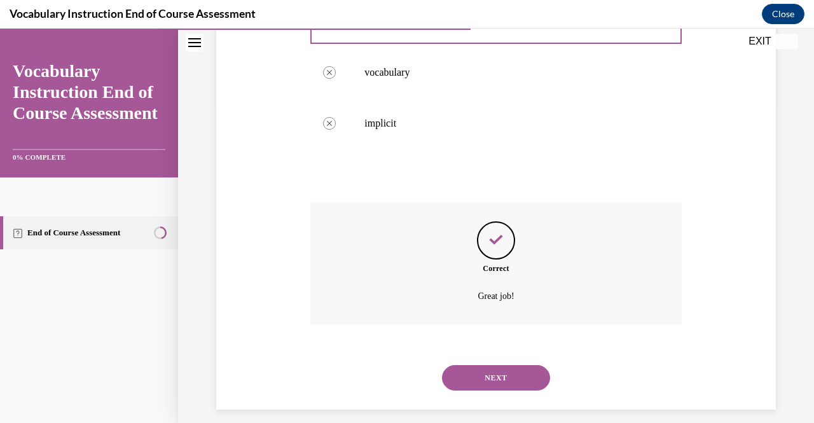
scroll to position [354, 0]
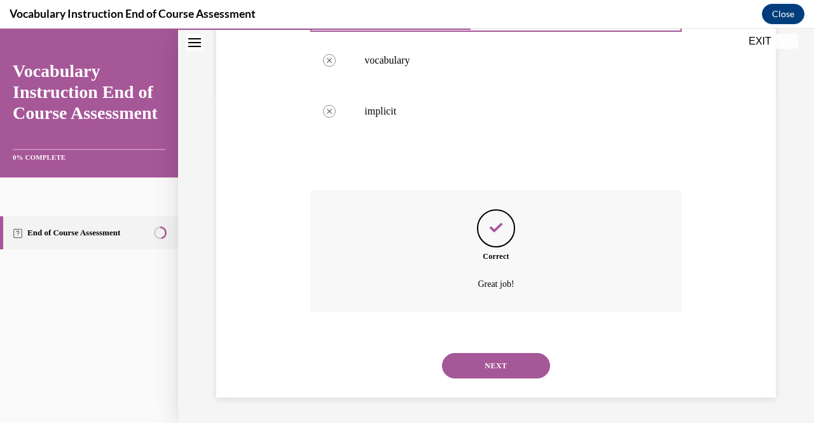
click at [487, 363] on button "NEXT" at bounding box center [496, 365] width 108 height 25
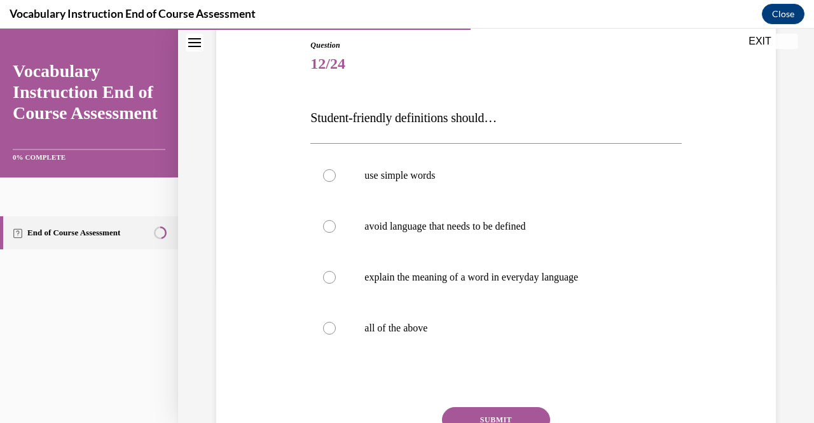
scroll to position [138, 0]
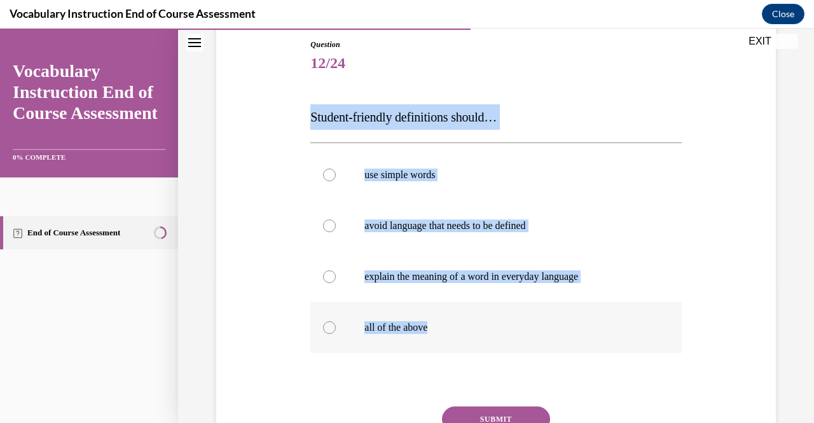
drag, startPoint x: 309, startPoint y: 113, endPoint x: 499, endPoint y: 349, distance: 303.2
click at [499, 349] on div "Question 12/24 Student-friendly definitions should… use simple words avoid lang…" at bounding box center [495, 275] width 371 height 472
click at [443, 331] on p "all of the above" at bounding box center [506, 327] width 285 height 13
click at [336, 331] on input "all of the above" at bounding box center [329, 327] width 13 height 13
radio input "true"
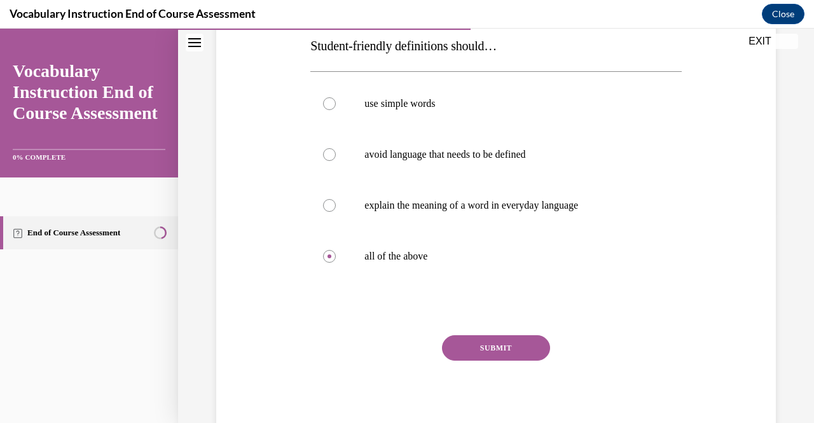
click at [454, 340] on button "SUBMIT" at bounding box center [496, 347] width 108 height 25
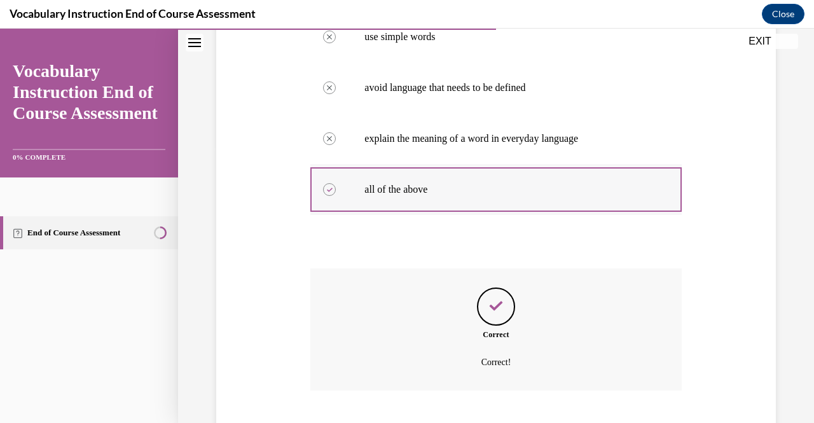
scroll to position [354, 0]
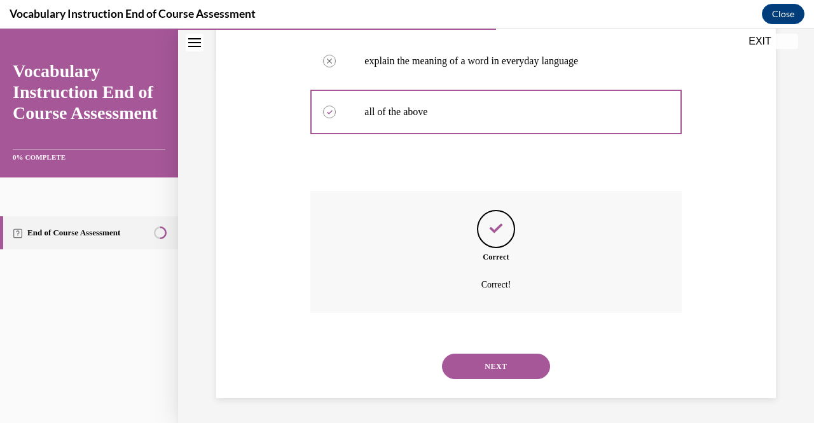
click at [500, 367] on button "NEXT" at bounding box center [496, 366] width 108 height 25
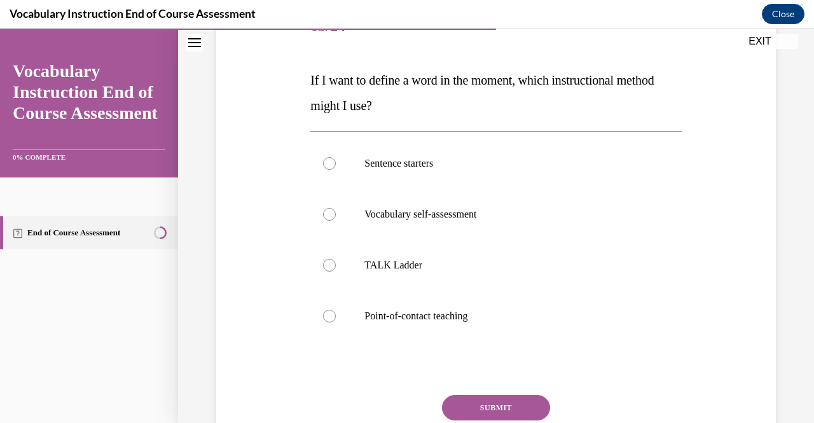
scroll to position [183, 0]
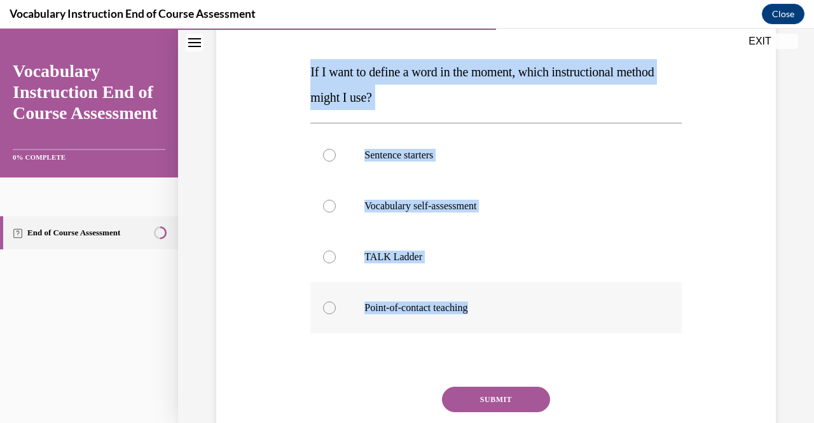
drag, startPoint x: 310, startPoint y: 72, endPoint x: 487, endPoint y: 324, distance: 307.7
click at [487, 324] on div "Question 13/24 If I want to define a word in the moment, which instructional me…" at bounding box center [495, 242] width 371 height 497
click at [464, 308] on p "Point-of-contact teaching" at bounding box center [506, 307] width 285 height 13
click at [336, 308] on input "Point-of-contact teaching" at bounding box center [329, 307] width 13 height 13
radio input "true"
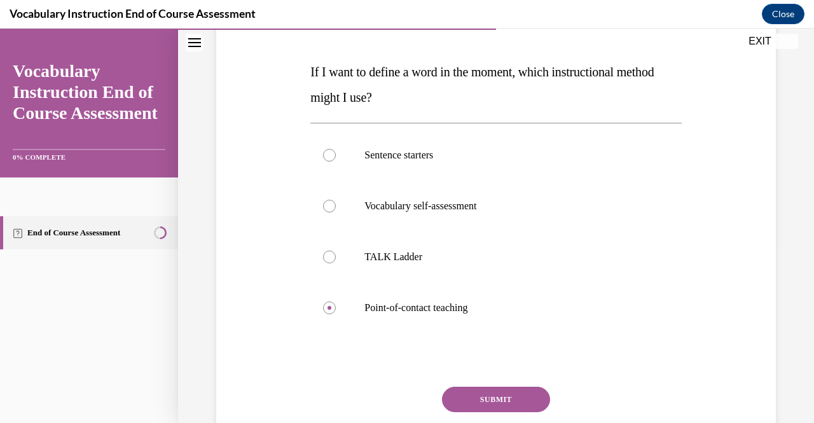
click at [492, 401] on button "SUBMIT" at bounding box center [496, 399] width 108 height 25
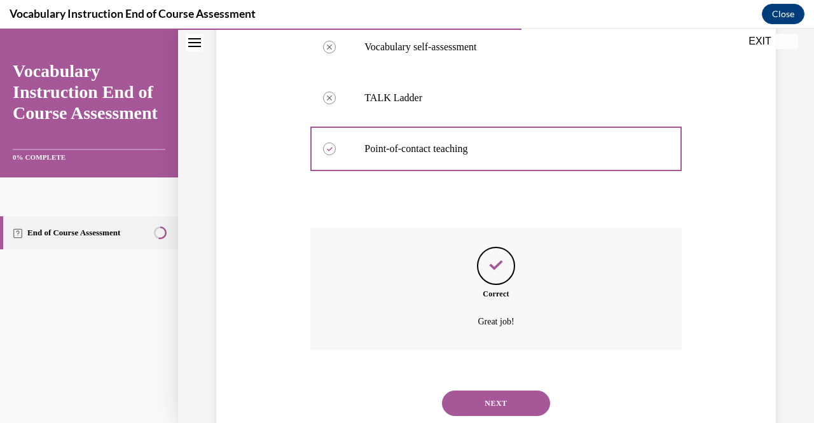
scroll to position [379, 0]
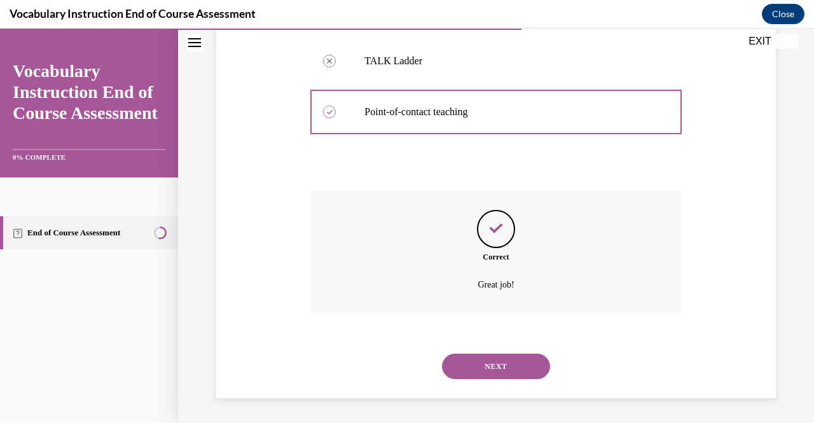
click at [488, 363] on button "NEXT" at bounding box center [496, 366] width 108 height 25
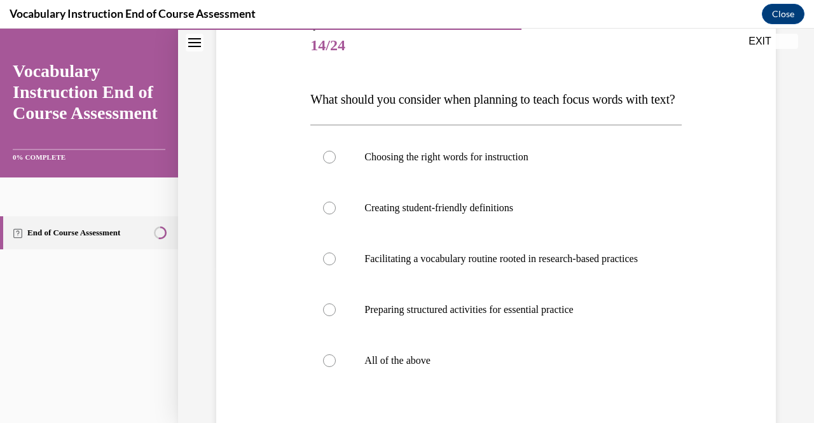
scroll to position [176, 0]
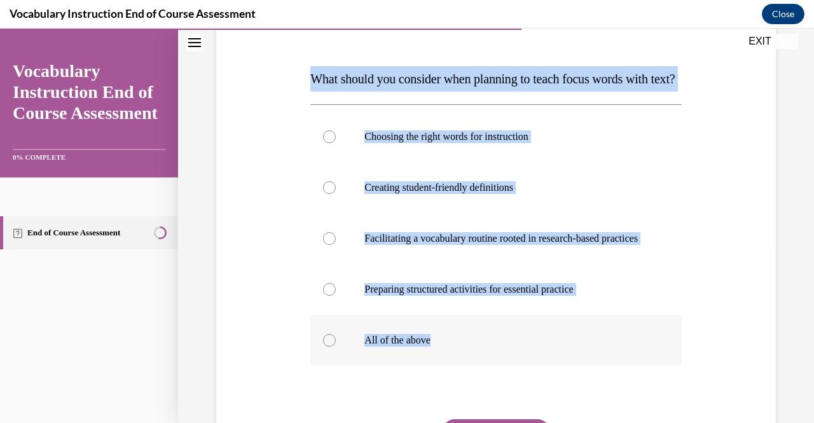
drag, startPoint x: 308, startPoint y: 75, endPoint x: 460, endPoint y: 375, distance: 336.2
click at [460, 375] on div "Question 14/24 What should you consider when planning to teach focus words with…" at bounding box center [495, 253] width 377 height 542
click at [408, 347] on p "All of the above" at bounding box center [506, 340] width 285 height 13
click at [336, 347] on input "All of the above" at bounding box center [329, 340] width 13 height 13
radio input "true"
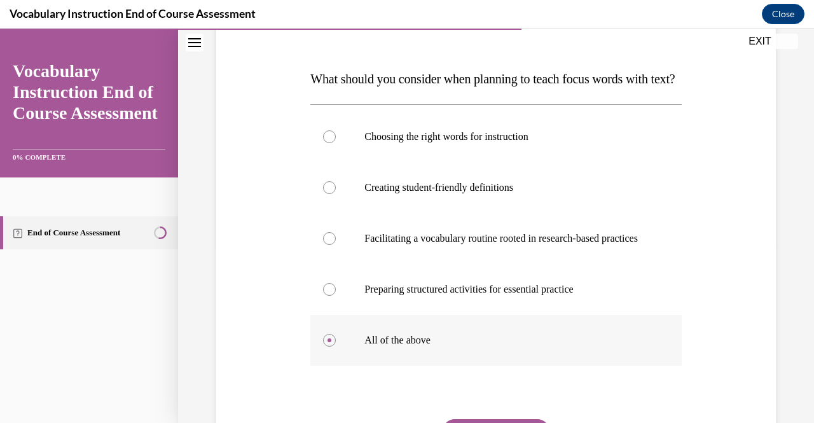
scroll to position [293, 0]
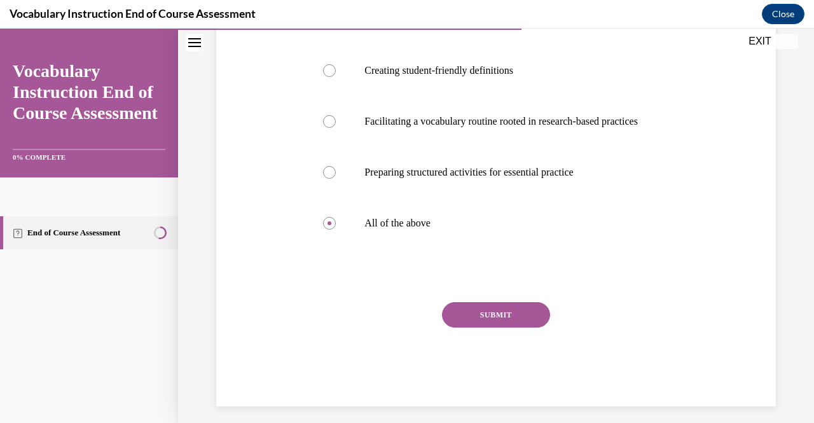
click at [454, 328] on button "SUBMIT" at bounding box center [496, 314] width 108 height 25
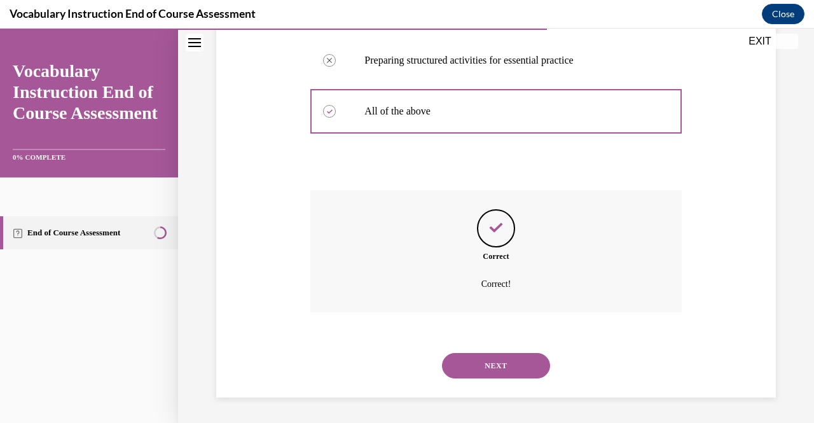
scroll to position [443, 0]
click at [494, 363] on button "NEXT" at bounding box center [496, 365] width 108 height 25
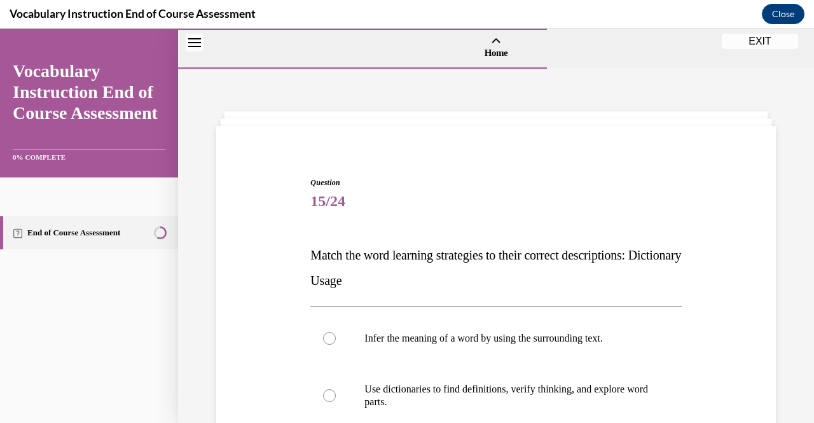
scroll to position [158, 0]
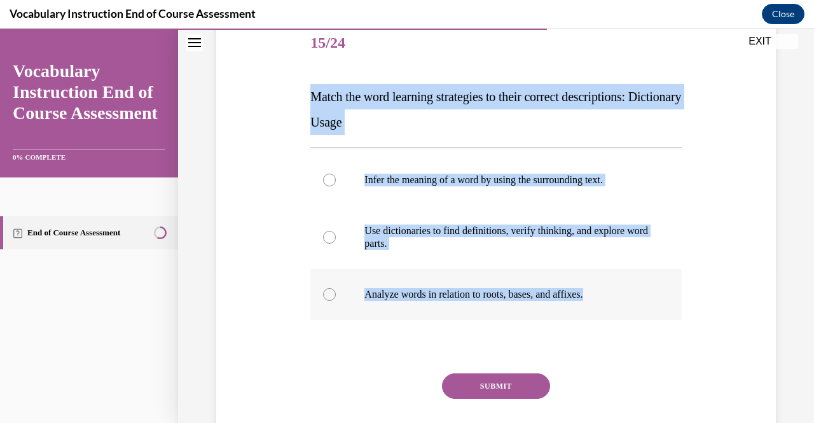
drag, startPoint x: 309, startPoint y: 93, endPoint x: 647, endPoint y: 305, distance: 398.7
click at [647, 305] on div "Question 15/24 Match the word learning strategies to their correct descriptions…" at bounding box center [495, 247] width 371 height 459
click at [396, 234] on p "Use dictionaries to find definitions, verify thinking, and explore word parts." at bounding box center [506, 237] width 285 height 25
click at [336, 234] on input "Use dictionaries to find definitions, verify thinking, and explore word parts." at bounding box center [329, 237] width 13 height 13
radio input "true"
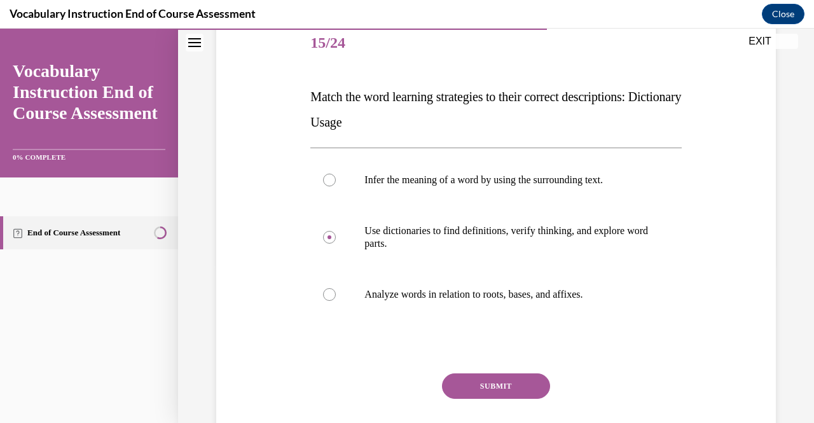
click at [487, 382] on button "SUBMIT" at bounding box center [496, 385] width 108 height 25
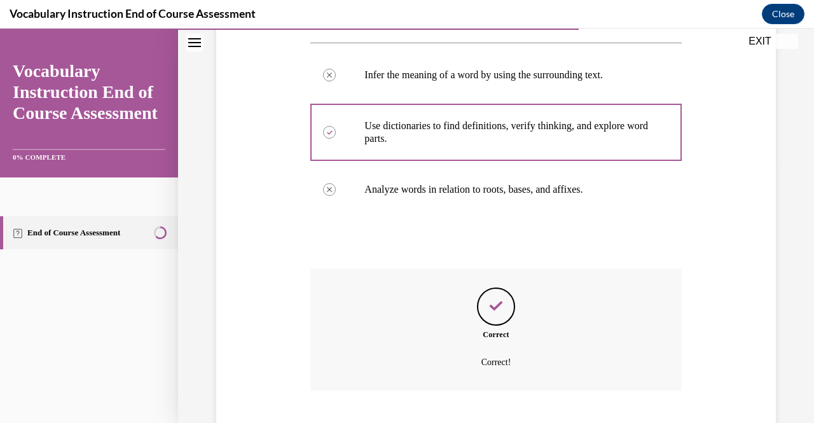
scroll to position [341, 0]
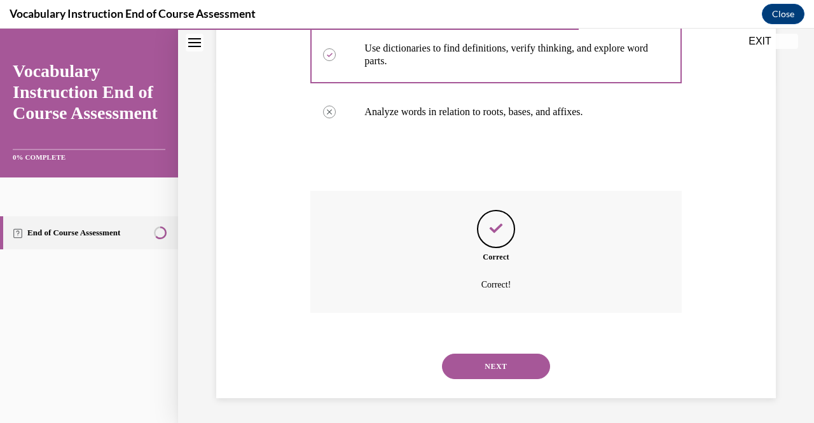
click at [502, 370] on button "NEXT" at bounding box center [496, 366] width 108 height 25
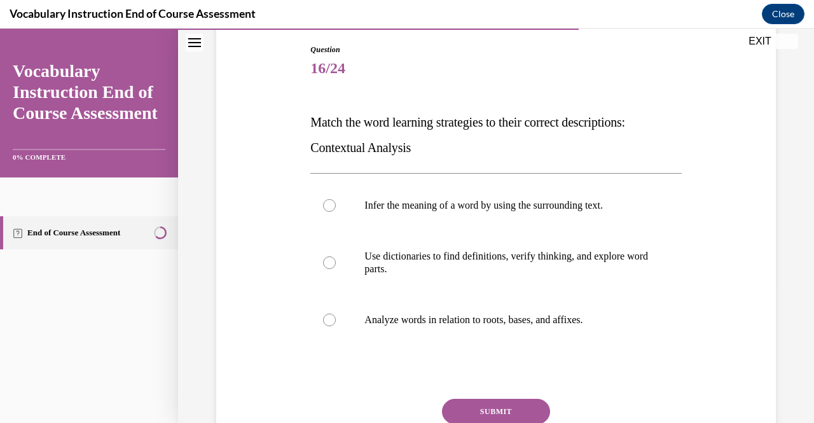
scroll to position [134, 0]
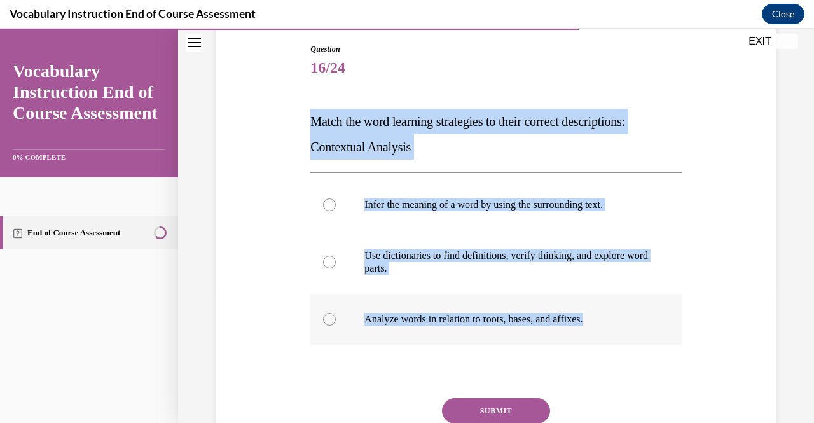
drag, startPoint x: 310, startPoint y: 119, endPoint x: 627, endPoint y: 321, distance: 375.8
click at [627, 321] on div "Question 16/24 Match the word learning strategies to their correct descriptions…" at bounding box center [495, 272] width 371 height 459
click at [394, 212] on label "Infer the meaning of a word by using the surrounding text." at bounding box center [495, 204] width 371 height 51
click at [336, 211] on input "Infer the meaning of a word by using the surrounding text." at bounding box center [329, 204] width 13 height 13
radio input "true"
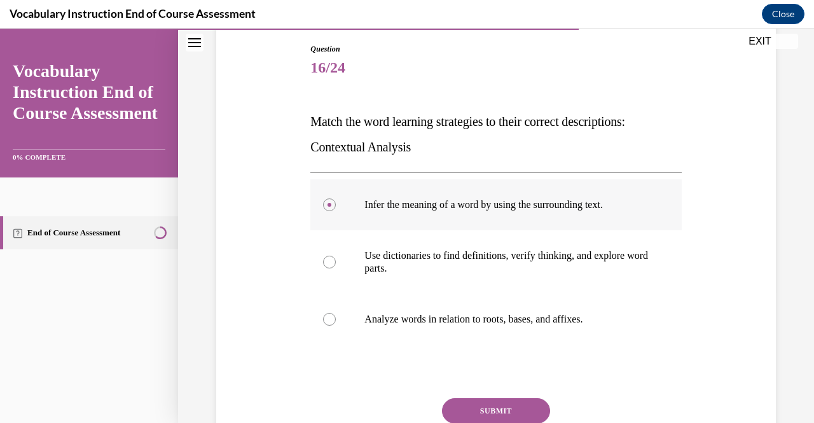
scroll to position [167, 0]
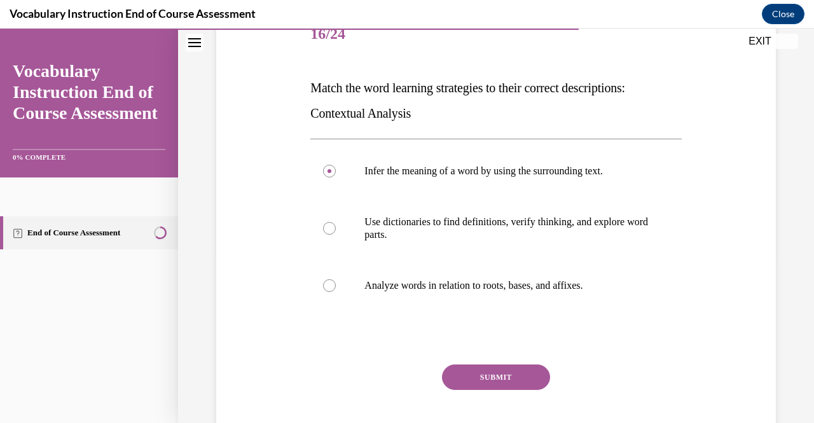
click at [486, 371] on button "SUBMIT" at bounding box center [496, 376] width 108 height 25
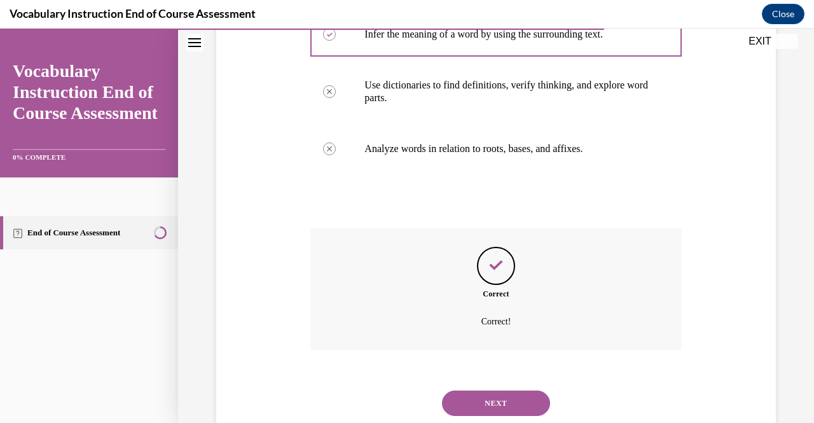
scroll to position [341, 0]
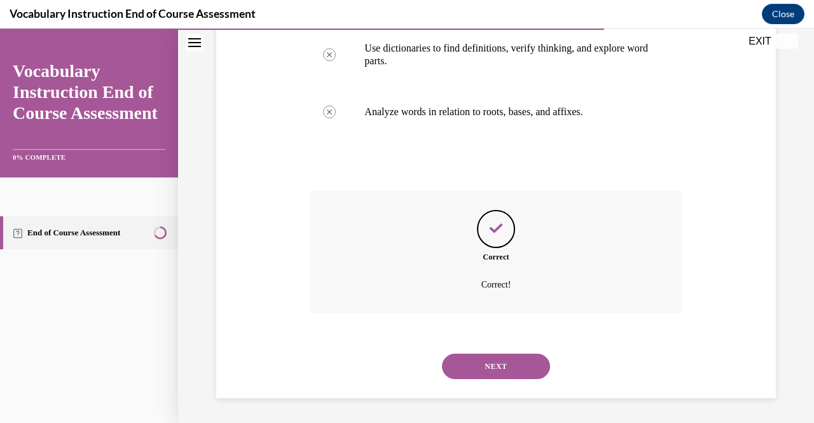
click at [483, 367] on button "NEXT" at bounding box center [496, 366] width 108 height 25
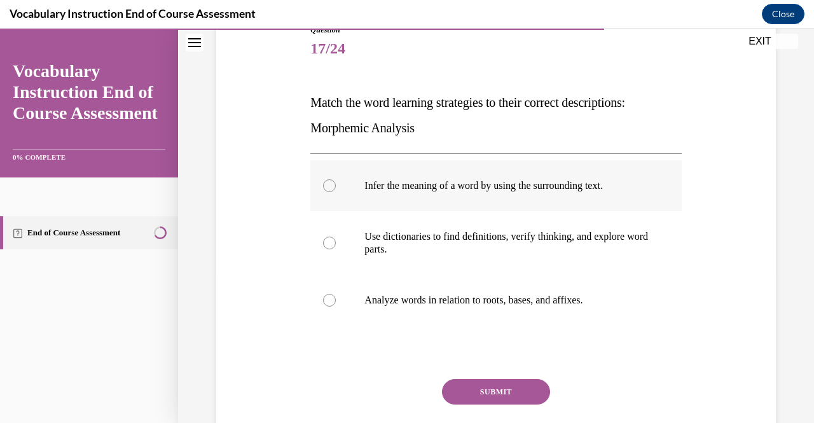
scroll to position [153, 0]
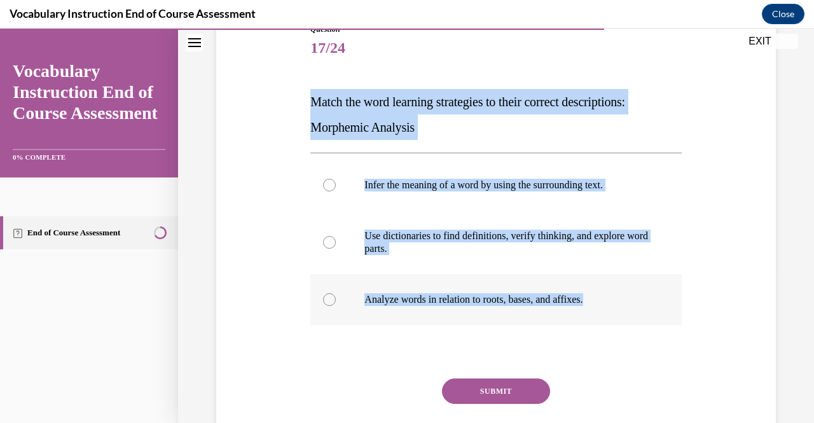
drag, startPoint x: 308, startPoint y: 97, endPoint x: 631, endPoint y: 298, distance: 380.0
click at [631, 298] on div "Question 17/24 Match the word learning strategies to their correct descriptions…" at bounding box center [495, 253] width 371 height 459
click at [406, 303] on p "Analyze words in relation to roots, bases, and affixes." at bounding box center [506, 299] width 285 height 13
click at [336, 303] on input "Analyze words in relation to roots, bases, and affixes." at bounding box center [329, 299] width 13 height 13
radio input "true"
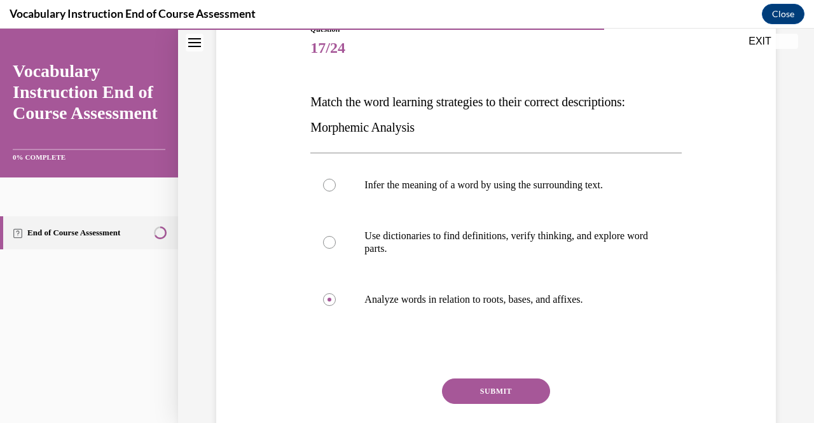
click at [486, 385] on button "SUBMIT" at bounding box center [496, 390] width 108 height 25
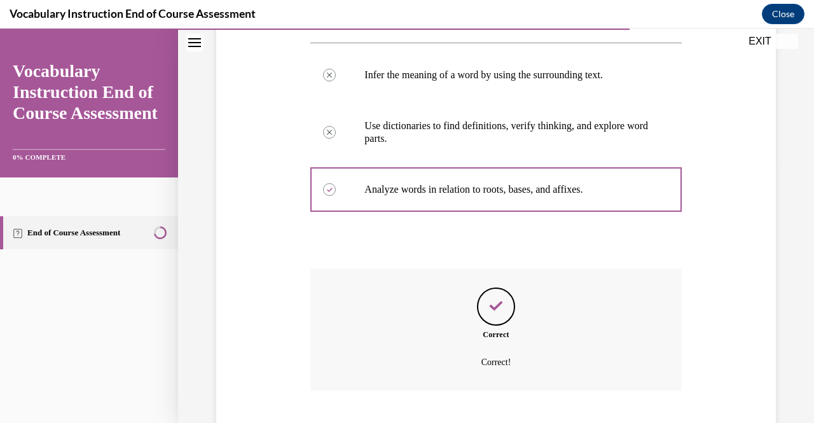
scroll to position [341, 0]
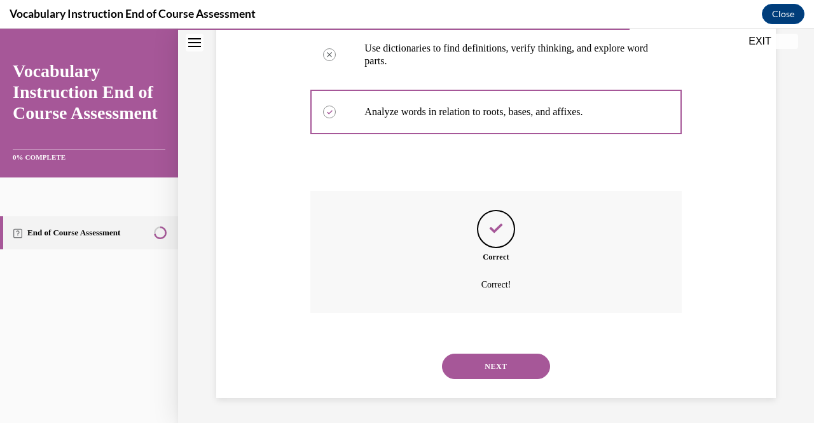
click at [494, 373] on button "NEXT" at bounding box center [496, 366] width 108 height 25
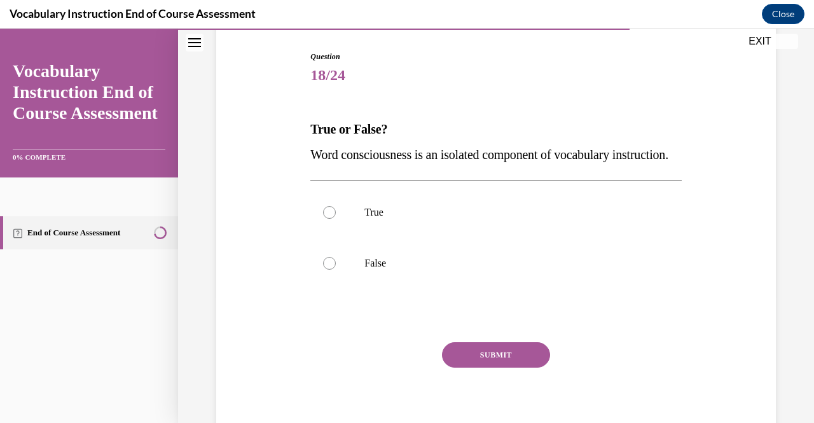
scroll to position [130, 0]
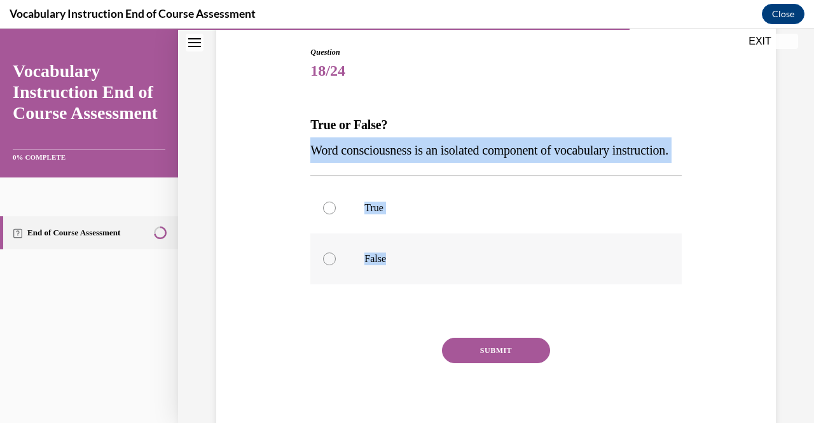
drag, startPoint x: 308, startPoint y: 149, endPoint x: 427, endPoint y: 286, distance: 181.2
click at [427, 286] on div "Question 18/24 True or False? Word consciousness is an isolated component of vo…" at bounding box center [495, 244] width 371 height 396
click at [355, 284] on label "False" at bounding box center [495, 258] width 371 height 51
click at [336, 265] on input "False" at bounding box center [329, 259] width 13 height 13
radio input "true"
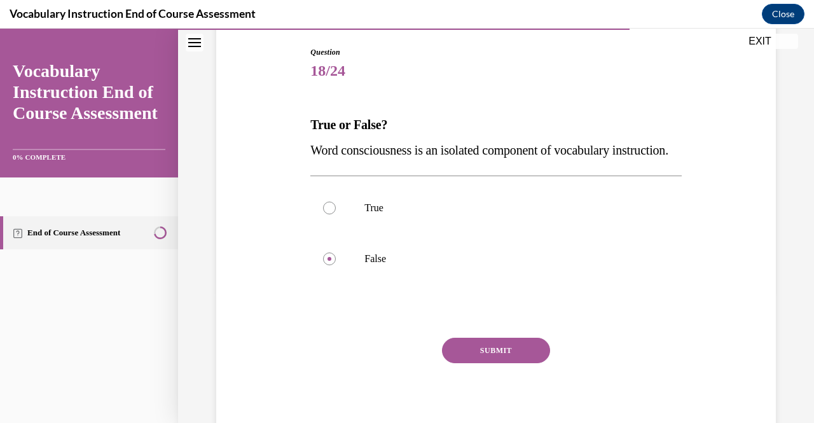
click at [485, 363] on button "SUBMIT" at bounding box center [496, 350] width 108 height 25
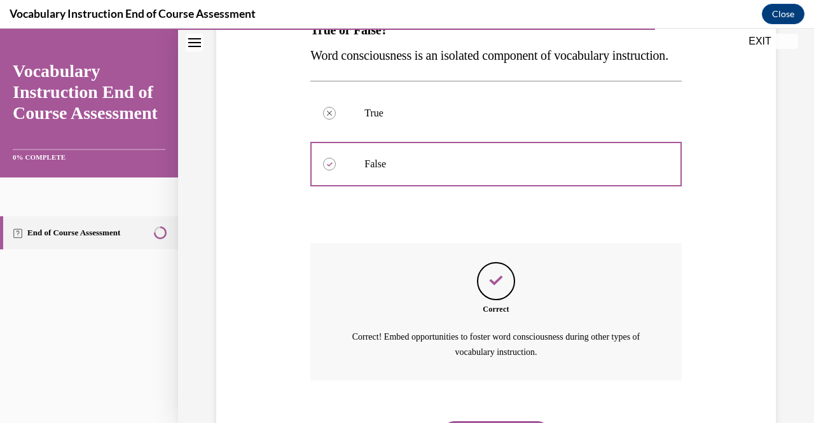
scroll to position [317, 0]
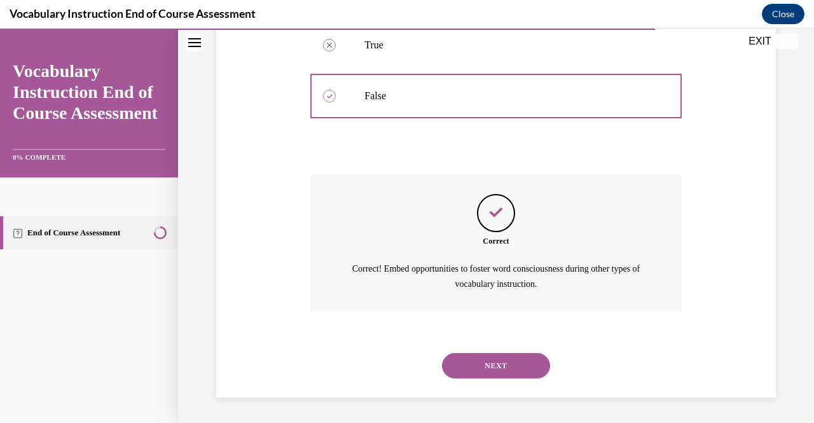
click at [485, 375] on button "NEXT" at bounding box center [496, 365] width 108 height 25
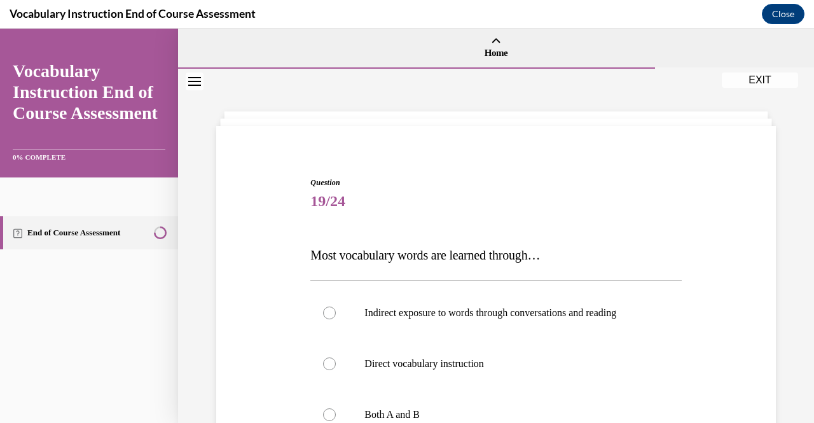
scroll to position [148, 0]
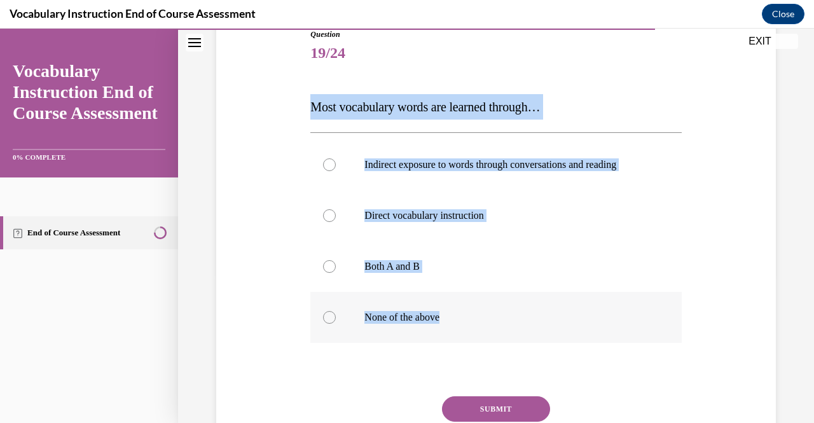
drag, startPoint x: 310, startPoint y: 101, endPoint x: 488, endPoint y: 339, distance: 297.2
click at [488, 339] on div "Question 19/24 Most vocabulary words are learned through… Indirect exposure to …" at bounding box center [495, 265] width 371 height 472
click at [396, 169] on p "Indirect exposure to words through conversations and reading" at bounding box center [506, 164] width 285 height 13
click at [336, 169] on input "Indirect exposure to words through conversations and reading" at bounding box center [329, 164] width 13 height 13
radio input "true"
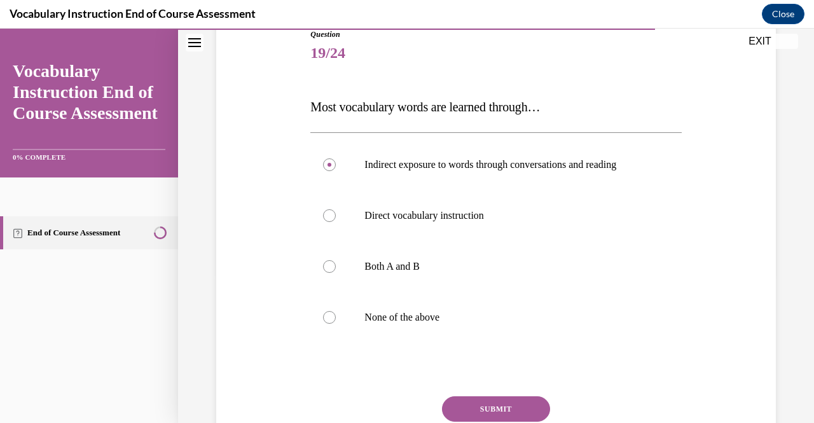
click at [479, 398] on button "SUBMIT" at bounding box center [496, 408] width 108 height 25
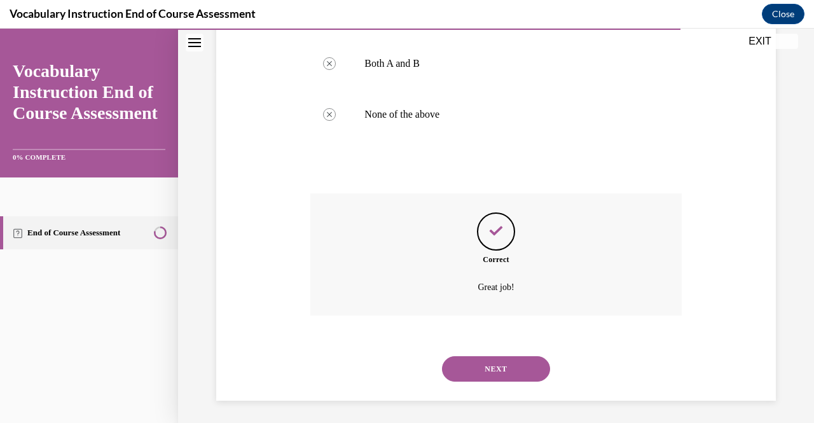
scroll to position [354, 0]
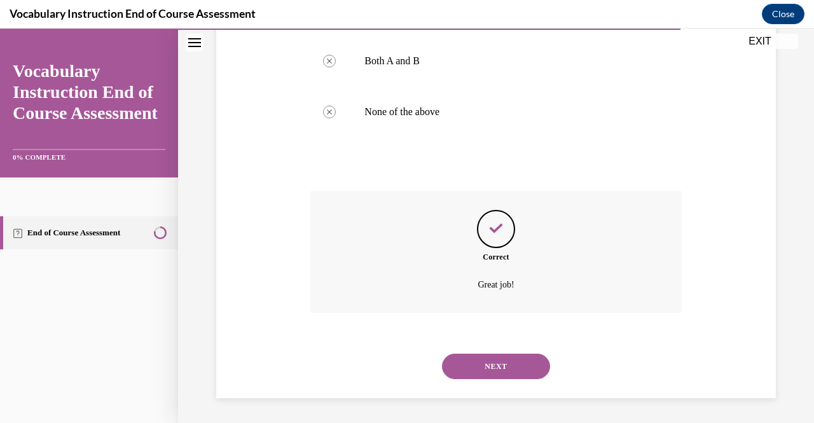
click at [475, 370] on button "NEXT" at bounding box center [496, 366] width 108 height 25
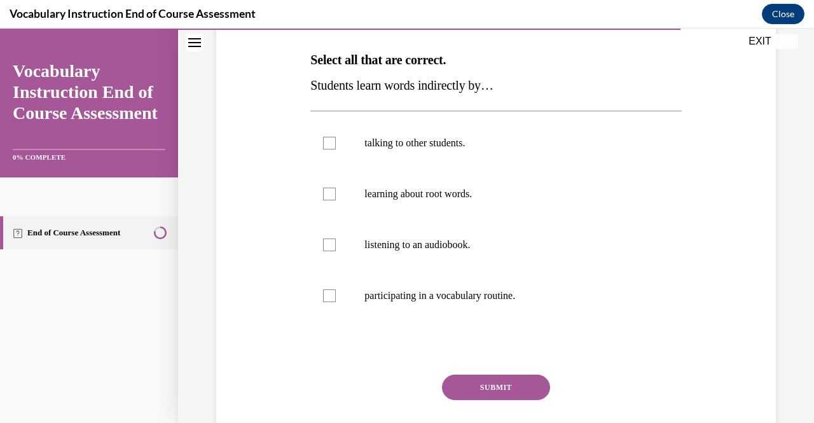
scroll to position [196, 0]
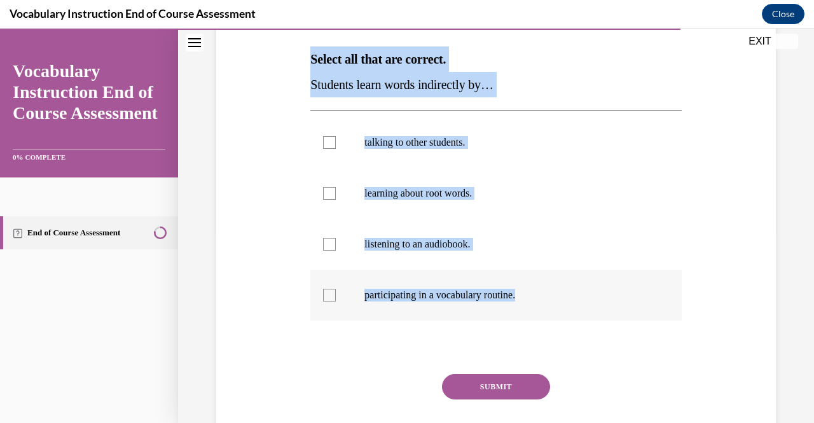
drag, startPoint x: 308, startPoint y: 55, endPoint x: 572, endPoint y: 298, distance: 359.2
click at [572, 298] on div "Question 20/24 Select all that are correct. Students learn words indirectly by……" at bounding box center [495, 229] width 371 height 497
click at [387, 149] on label "talking to other students." at bounding box center [495, 142] width 371 height 51
click at [336, 149] on input "talking to other students." at bounding box center [329, 142] width 13 height 13
checkbox input "true"
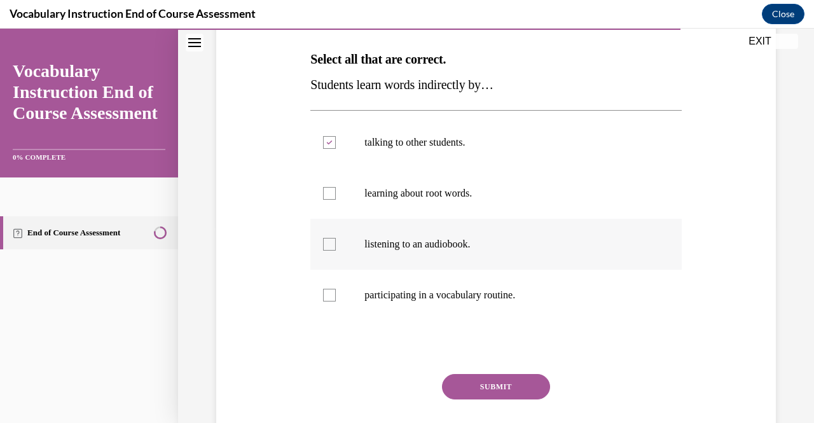
click at [406, 239] on p "listening to an audiobook." at bounding box center [506, 244] width 285 height 13
click at [336, 239] on input "listening to an audiobook." at bounding box center [329, 244] width 13 height 13
checkbox input "true"
click at [487, 393] on button "SUBMIT" at bounding box center [496, 386] width 108 height 25
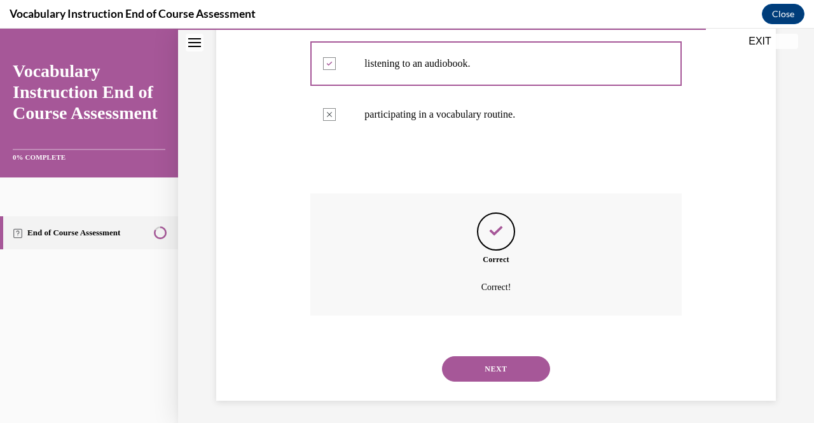
scroll to position [379, 0]
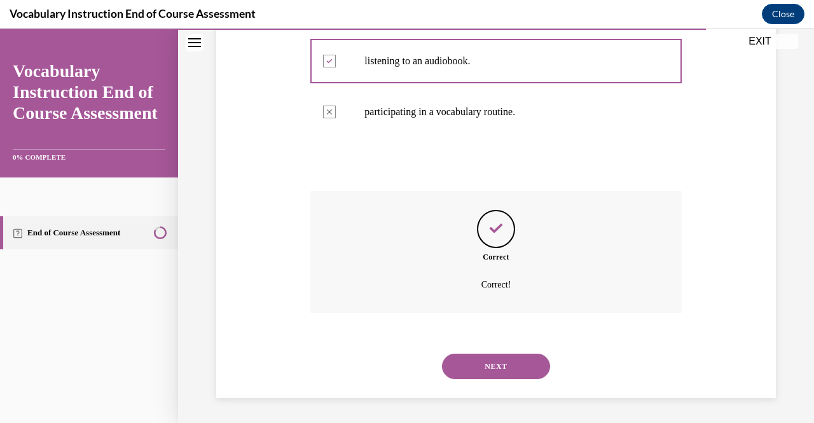
click at [496, 364] on button "NEXT" at bounding box center [496, 366] width 108 height 25
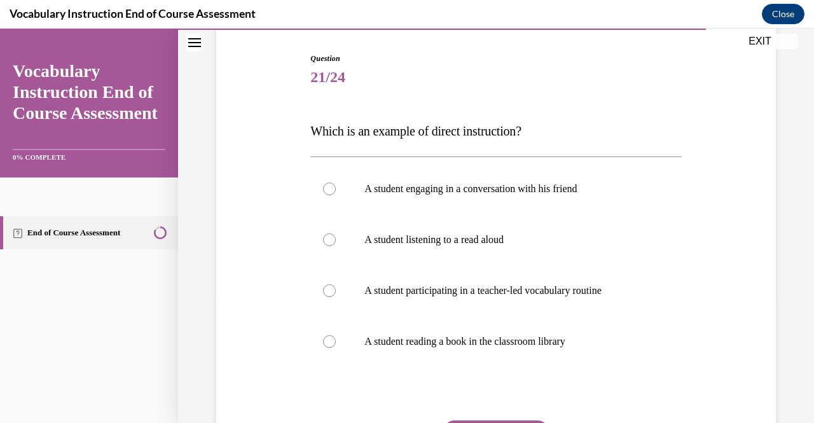
scroll to position [139, 0]
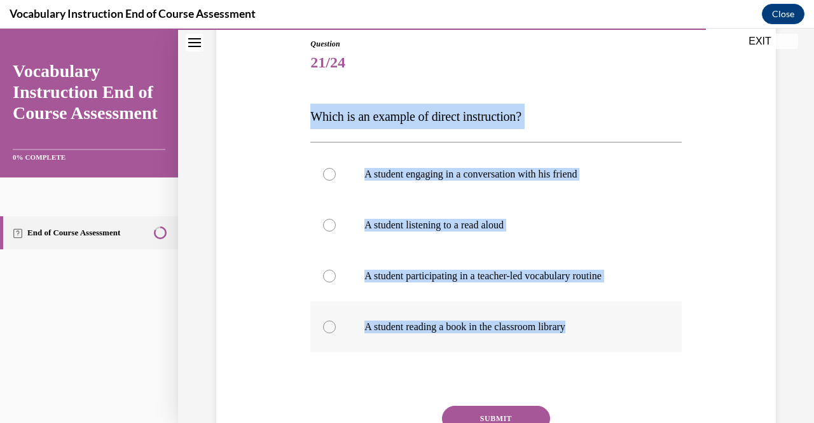
drag, startPoint x: 309, startPoint y: 114, endPoint x: 647, endPoint y: 329, distance: 400.9
click at [647, 329] on div "Question 21/24 Which is an example of direct instruction? A student engaging in…" at bounding box center [495, 274] width 371 height 472
click at [414, 282] on label "A student participating in a teacher-led vocabulary routine" at bounding box center [495, 276] width 371 height 51
click at [336, 282] on input "A student participating in a teacher-led vocabulary routine" at bounding box center [329, 276] width 13 height 13
radio input "true"
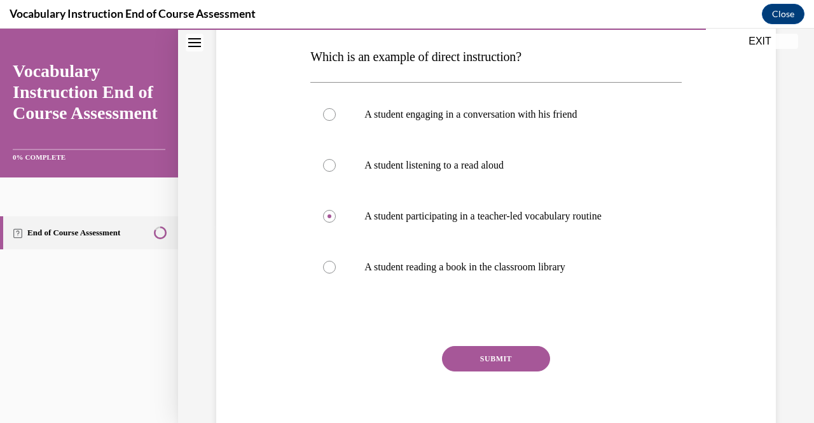
click at [492, 356] on button "SUBMIT" at bounding box center [496, 358] width 108 height 25
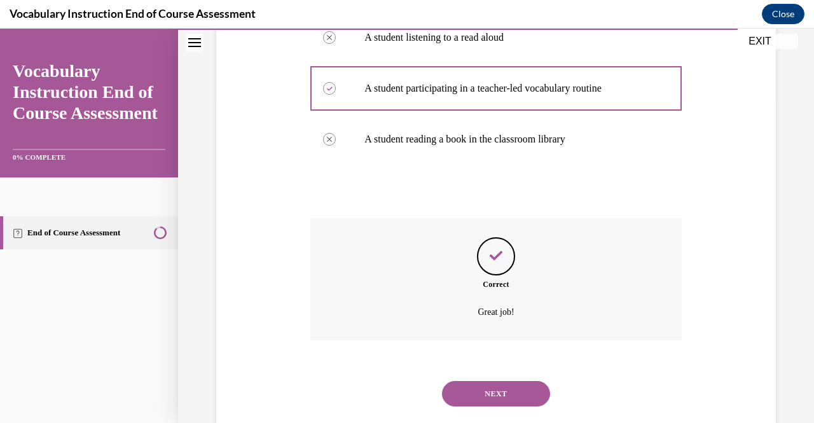
scroll to position [354, 0]
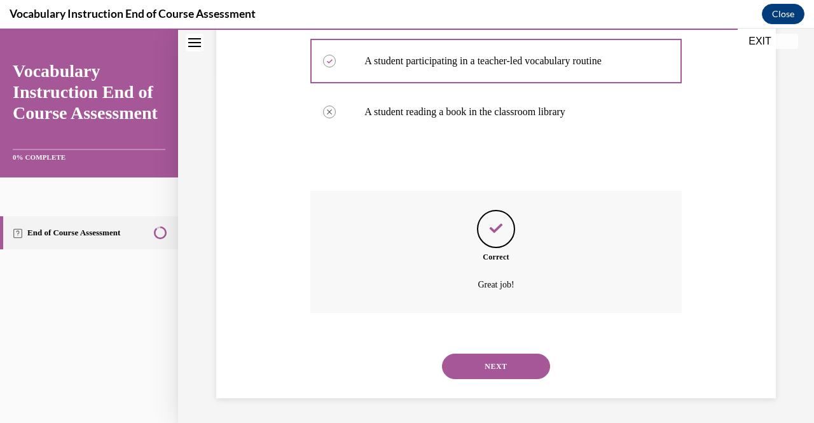
click at [492, 360] on button "NEXT" at bounding box center [496, 366] width 108 height 25
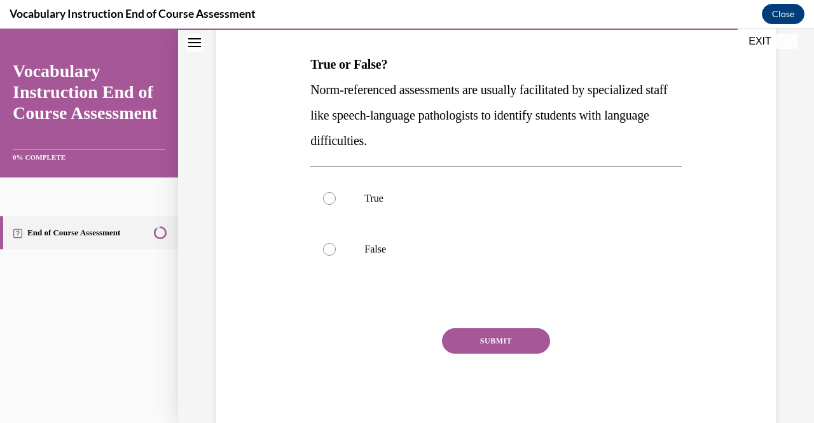
scroll to position [190, 0]
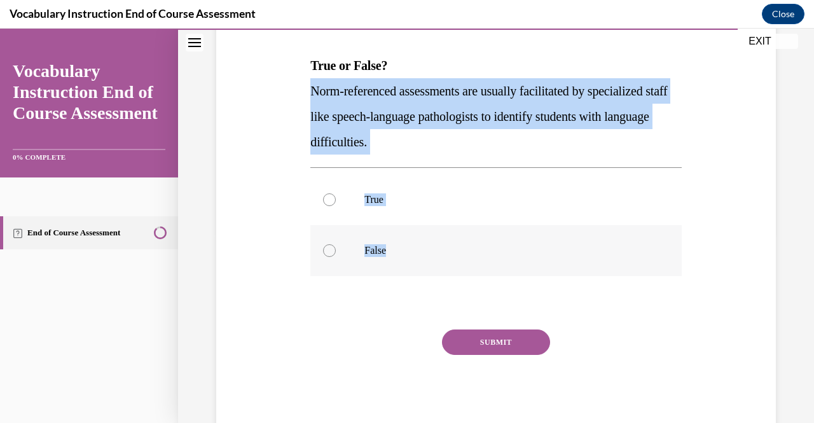
drag, startPoint x: 311, startPoint y: 88, endPoint x: 461, endPoint y: 255, distance: 224.3
click at [461, 255] on div "Question 22/24 True or False? Norm-referenced assessments are usually facilitat…" at bounding box center [495, 210] width 371 height 446
click at [363, 198] on label "True" at bounding box center [495, 199] width 371 height 51
click at [336, 198] on input "True" at bounding box center [329, 199] width 13 height 13
radio input "true"
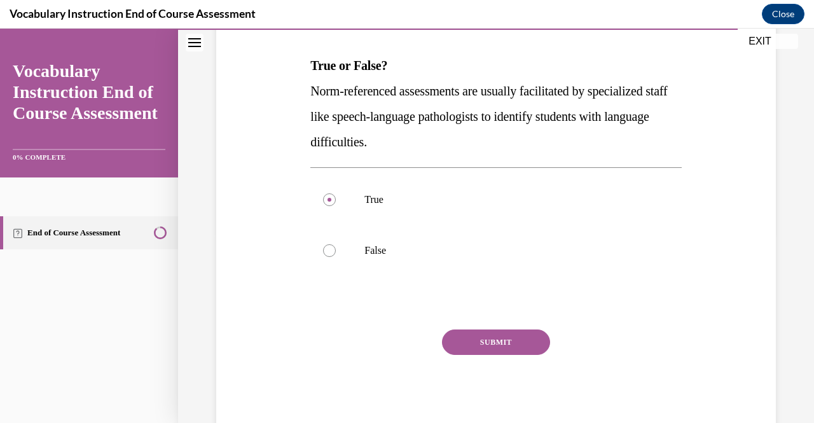
click at [500, 345] on button "SUBMIT" at bounding box center [496, 341] width 108 height 25
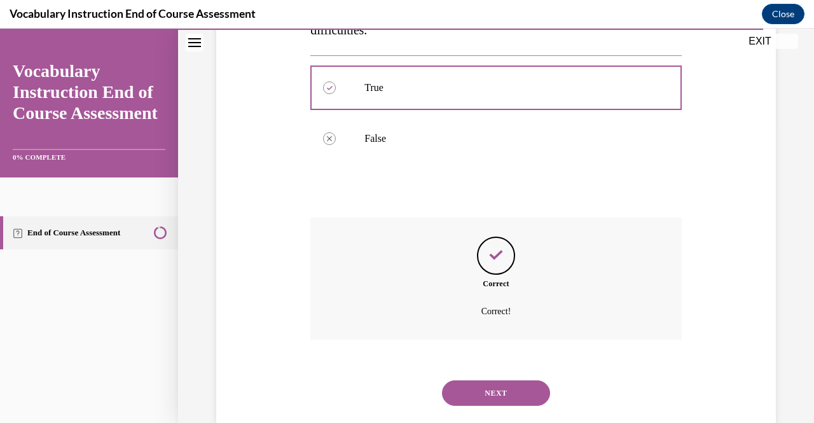
scroll to position [328, 0]
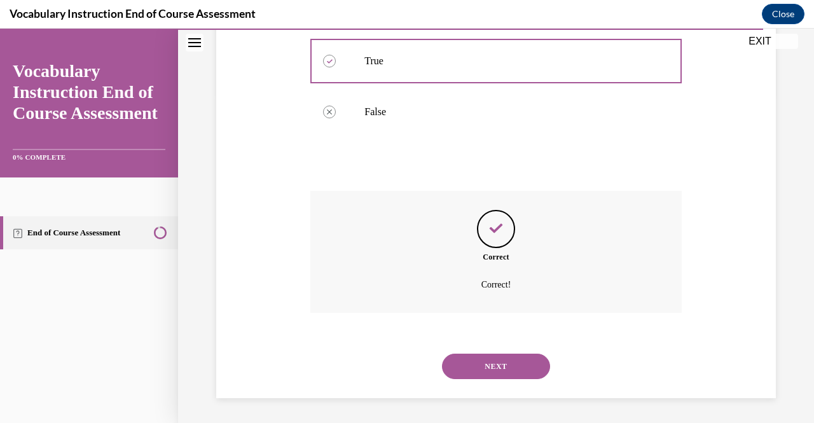
click at [502, 359] on button "NEXT" at bounding box center [496, 366] width 108 height 25
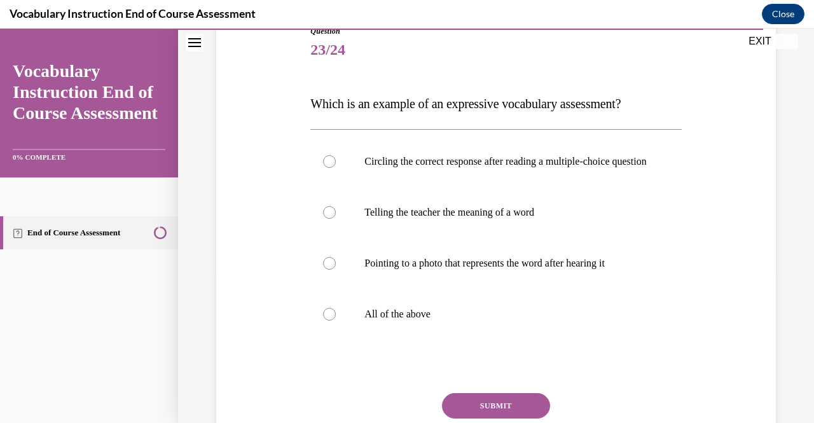
scroll to position [154, 0]
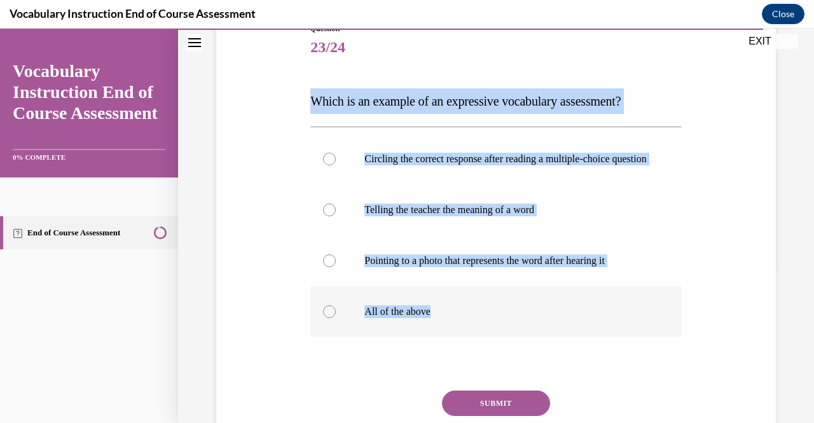
drag, startPoint x: 308, startPoint y: 96, endPoint x: 453, endPoint y: 322, distance: 268.7
click at [453, 322] on div "Question 23/24 Which is an example of an expressive vocabulary assessment? Circ…" at bounding box center [495, 249] width 377 height 491
click at [424, 232] on label "Telling the teacher the meaning of a word" at bounding box center [495, 209] width 371 height 51
click at [336, 216] on input "Telling the teacher the meaning of a word" at bounding box center [329, 210] width 13 height 13
radio input "true"
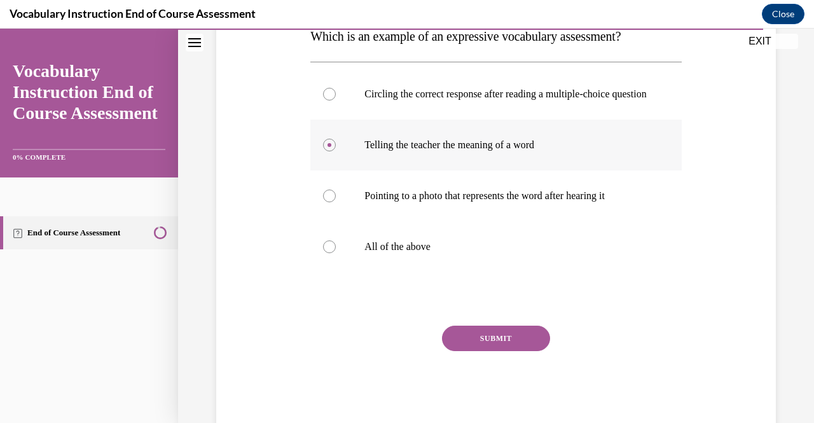
scroll to position [221, 0]
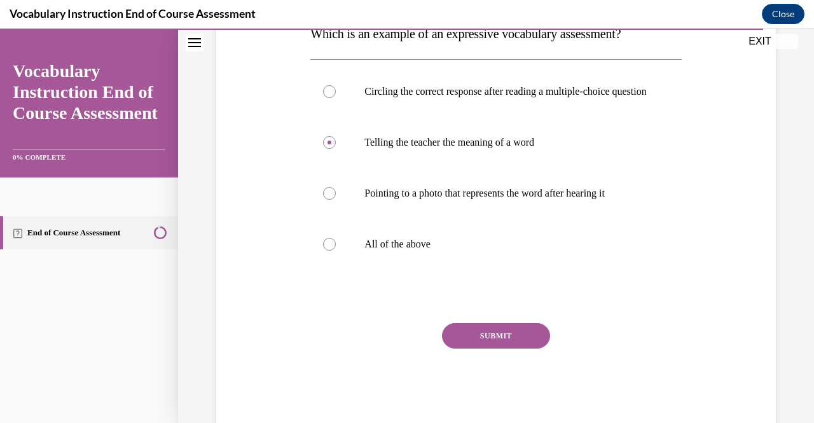
click at [477, 340] on button "SUBMIT" at bounding box center [496, 335] width 108 height 25
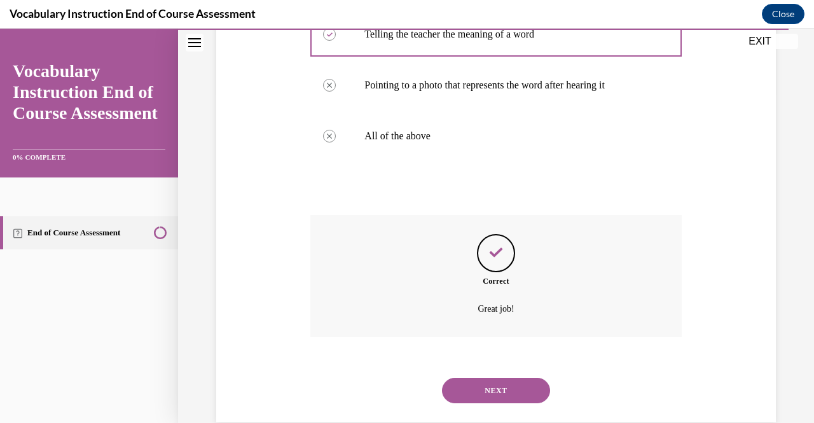
scroll to position [366, 0]
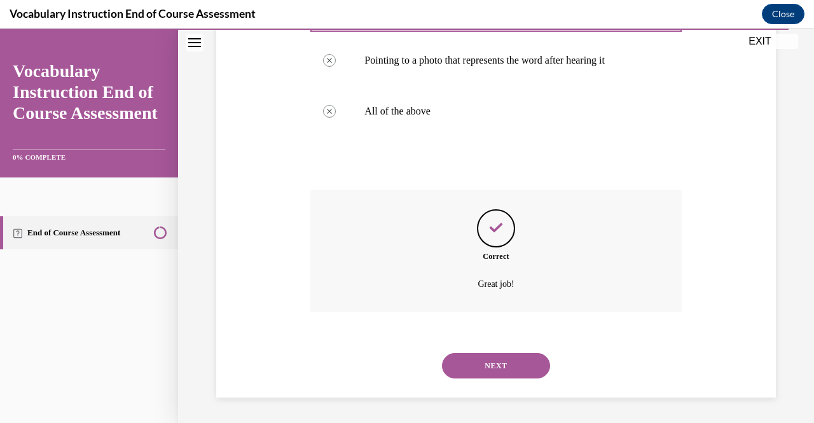
click at [488, 366] on button "NEXT" at bounding box center [496, 365] width 108 height 25
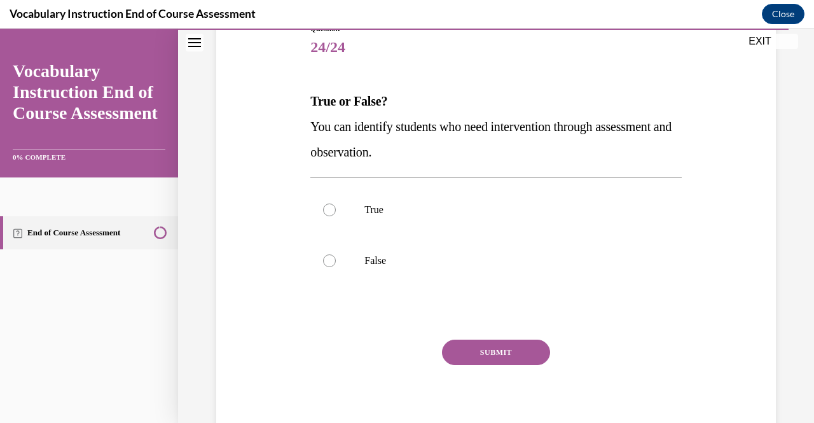
scroll to position [153, 0]
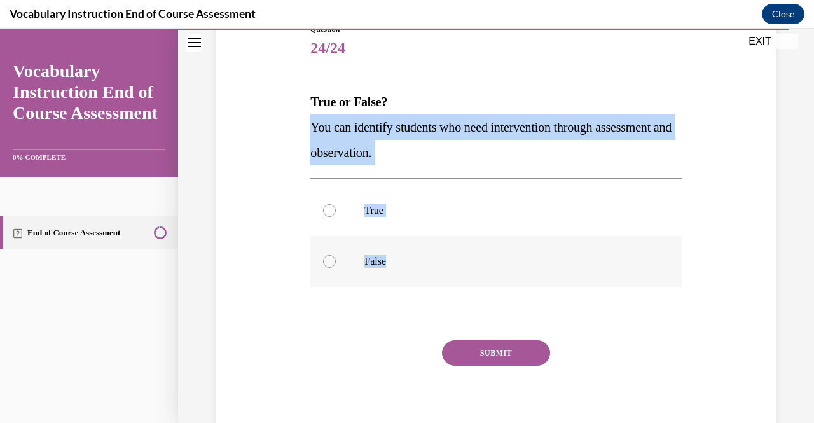
drag, startPoint x: 311, startPoint y: 123, endPoint x: 432, endPoint y: 284, distance: 200.7
click at [432, 284] on div "Question 24/24 True or False? You can identify students who need intervention t…" at bounding box center [495, 234] width 371 height 421
click at [385, 212] on p "True" at bounding box center [506, 210] width 285 height 13
click at [336, 212] on input "True" at bounding box center [329, 210] width 13 height 13
radio input "true"
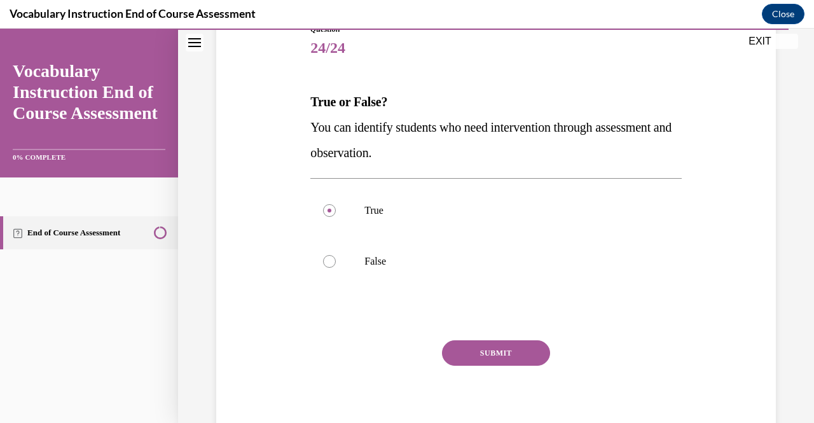
click at [483, 352] on button "SUBMIT" at bounding box center [496, 352] width 108 height 25
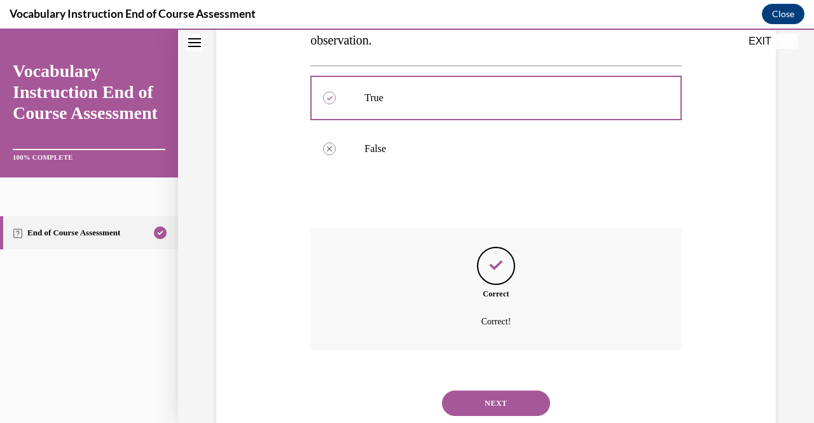
scroll to position [303, 0]
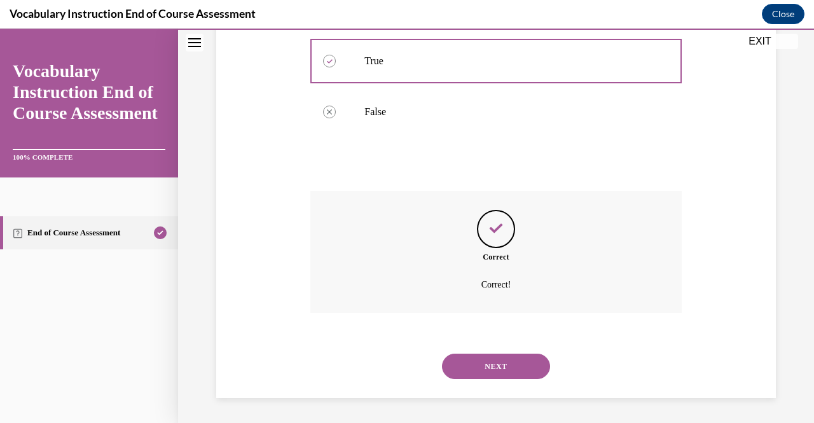
click at [487, 370] on button "NEXT" at bounding box center [496, 366] width 108 height 25
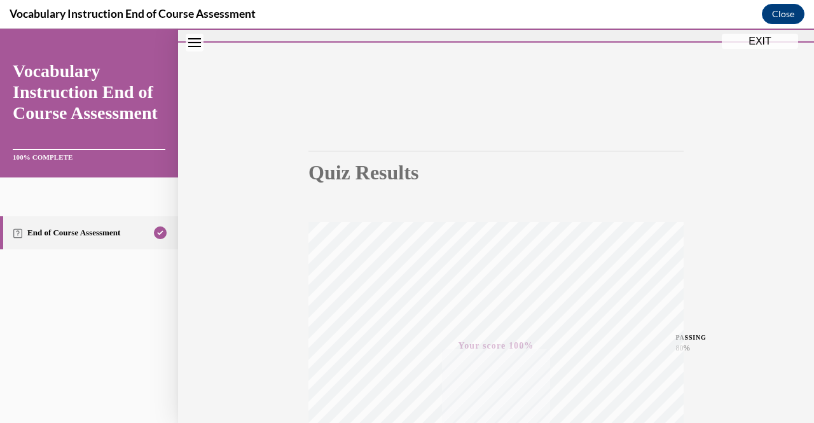
scroll to position [0, 0]
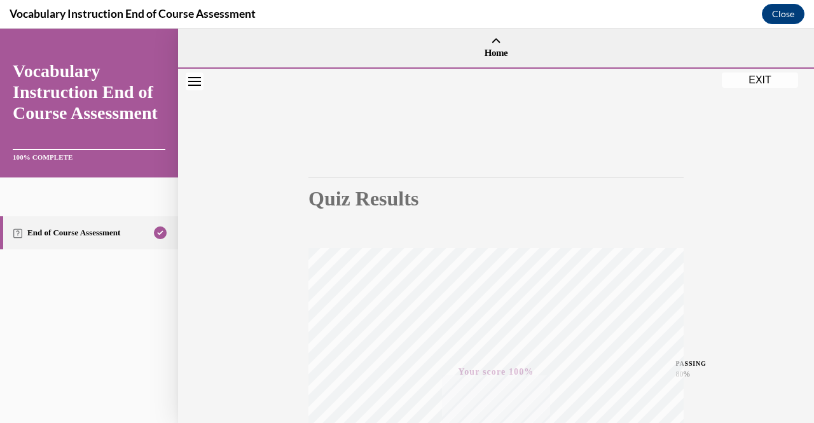
click at [745, 81] on button "EXIT" at bounding box center [760, 80] width 76 height 15
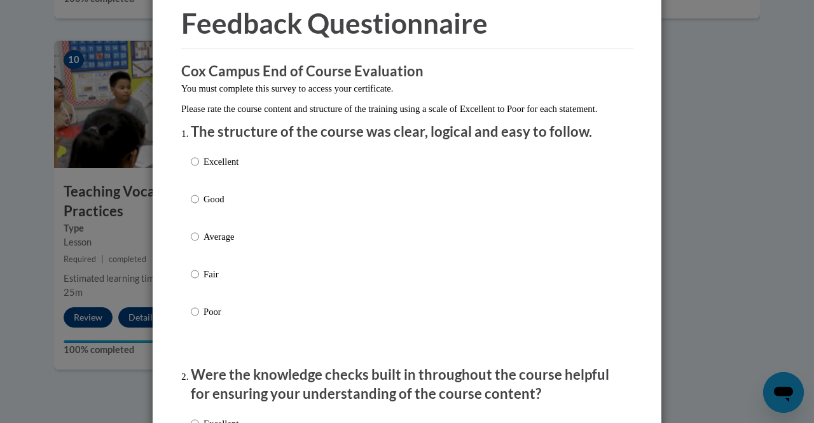
scroll to position [59, 0]
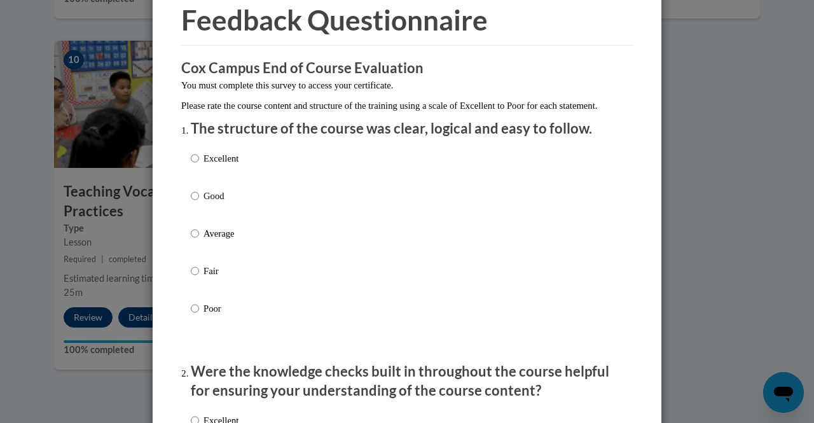
click at [237, 178] on div "Excellent Good Average Fair Poor" at bounding box center [407, 248] width 433 height 207
click at [228, 165] on p "Excellent" at bounding box center [221, 158] width 35 height 14
click at [199, 165] on input "Excellent" at bounding box center [195, 158] width 8 height 14
radio input "true"
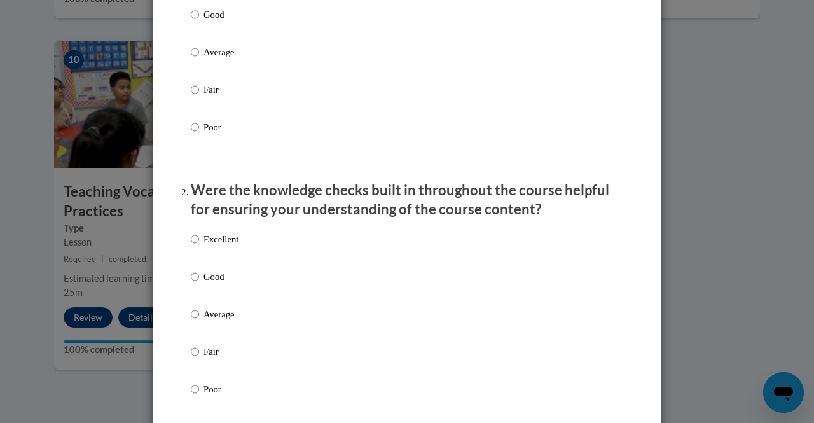
scroll to position [244, 0]
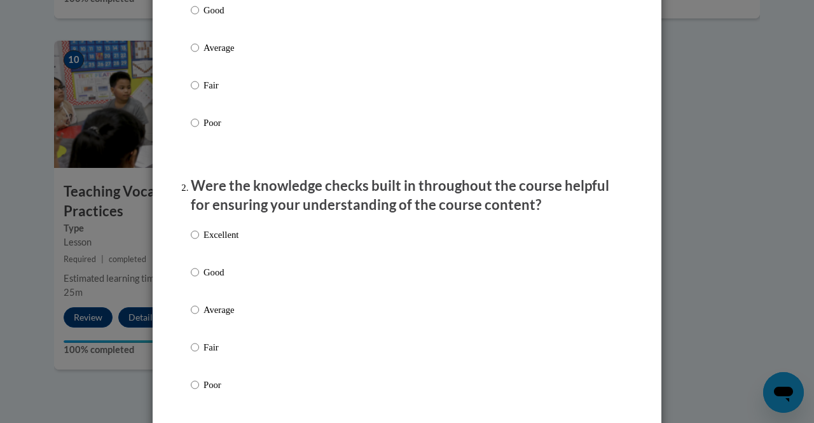
click at [243, 291] on div "Excellent Good Average Fair Poor" at bounding box center [407, 324] width 433 height 207
drag, startPoint x: 190, startPoint y: 277, endPoint x: 193, endPoint y: 285, distance: 8.7
click at [193, 285] on div "Excellent Good Average Fair Poor" at bounding box center [215, 319] width 48 height 197
click at [193, 279] on input "Good" at bounding box center [195, 272] width 8 height 14
radio input "true"
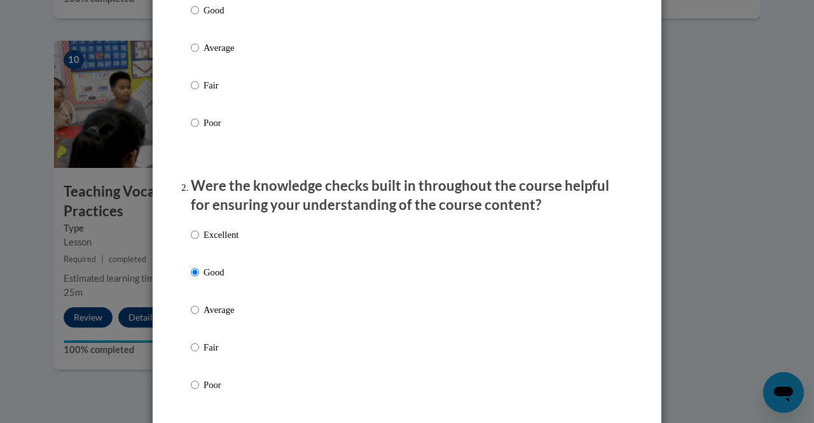
click at [207, 17] on p "Good" at bounding box center [221, 10] width 35 height 14
click at [199, 17] on input "Good" at bounding box center [195, 10] width 8 height 14
radio input "true"
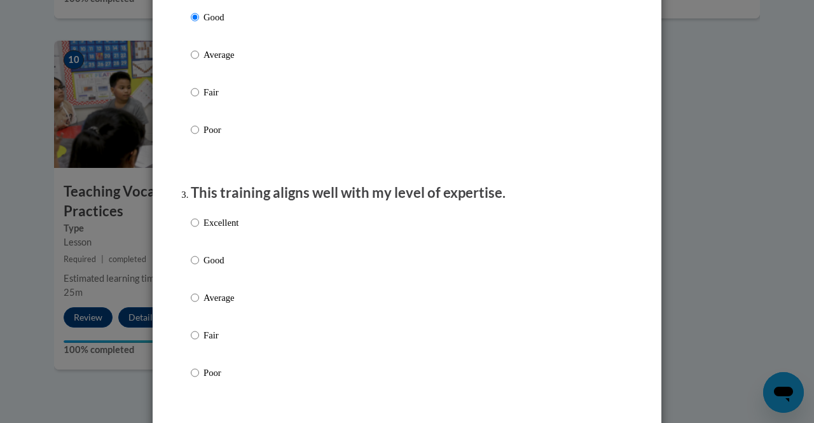
scroll to position [500, 0]
click at [218, 266] on p "Good" at bounding box center [221, 260] width 35 height 14
click at [199, 266] on input "Good" at bounding box center [195, 260] width 8 height 14
radio input "true"
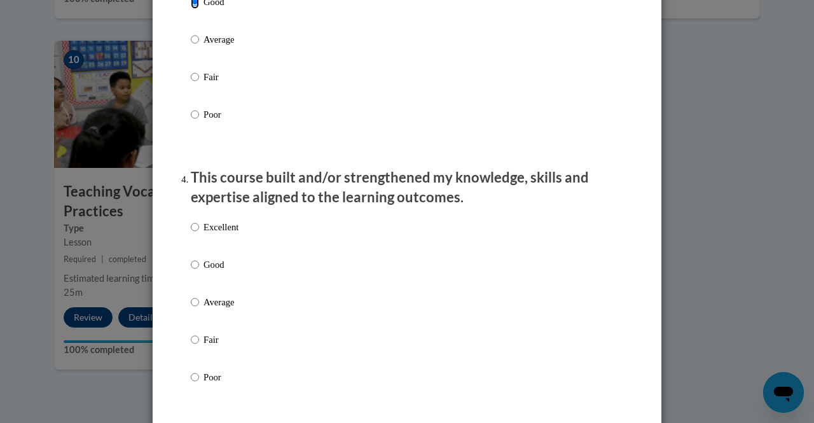
scroll to position [763, 0]
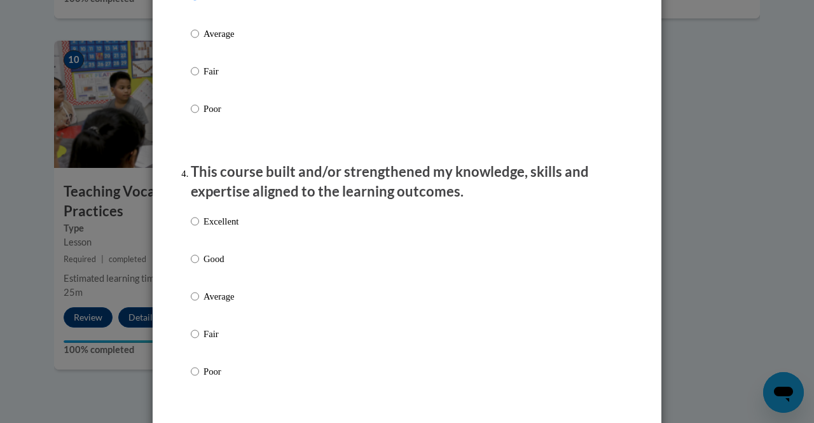
click at [207, 266] on p "Good" at bounding box center [221, 259] width 35 height 14
click at [199, 266] on input "Good" at bounding box center [195, 259] width 8 height 14
radio input "true"
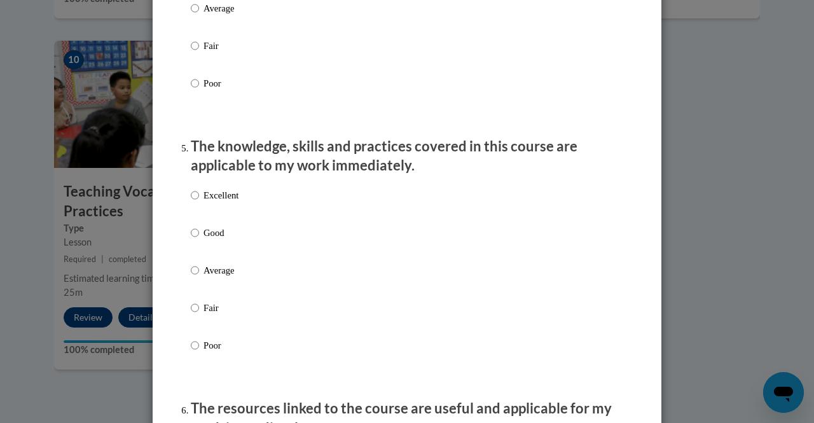
scroll to position [1052, 0]
click at [214, 239] on p "Good" at bounding box center [221, 232] width 35 height 14
click at [199, 239] on input "Good" at bounding box center [195, 232] width 8 height 14
radio input "true"
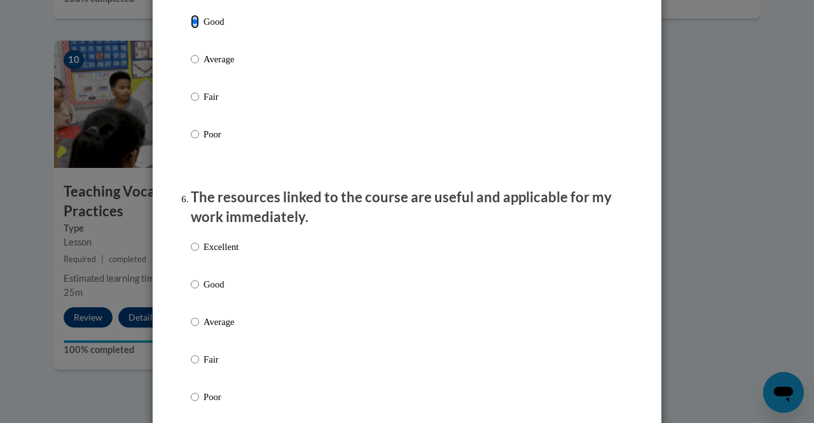
scroll to position [1263, 0]
click at [207, 291] on p "Good" at bounding box center [221, 284] width 35 height 14
click at [199, 291] on input "Good" at bounding box center [195, 284] width 8 height 14
radio input "true"
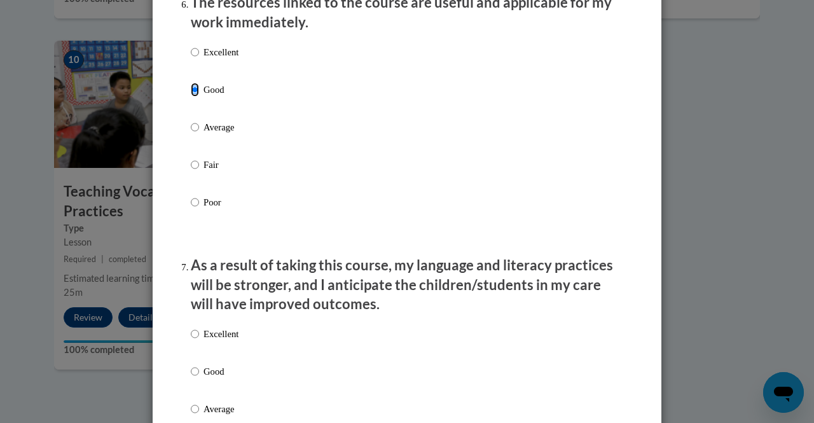
scroll to position [1495, 0]
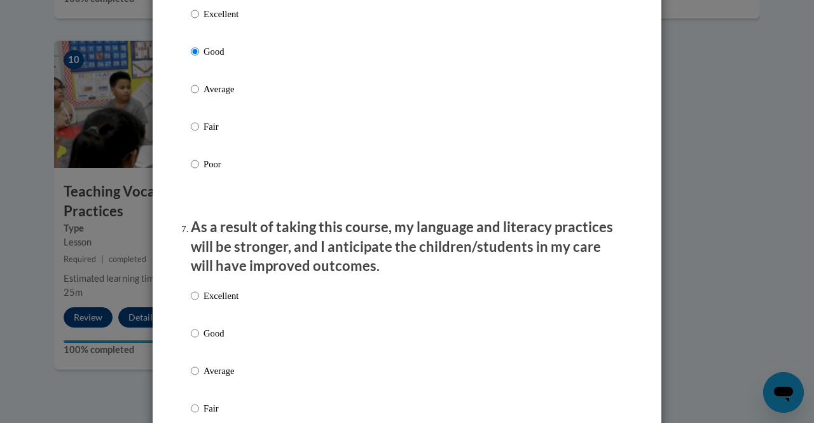
click at [205, 340] on p "Good" at bounding box center [221, 333] width 35 height 14
click at [199, 340] on input "Good" at bounding box center [195, 333] width 8 height 14
radio input "true"
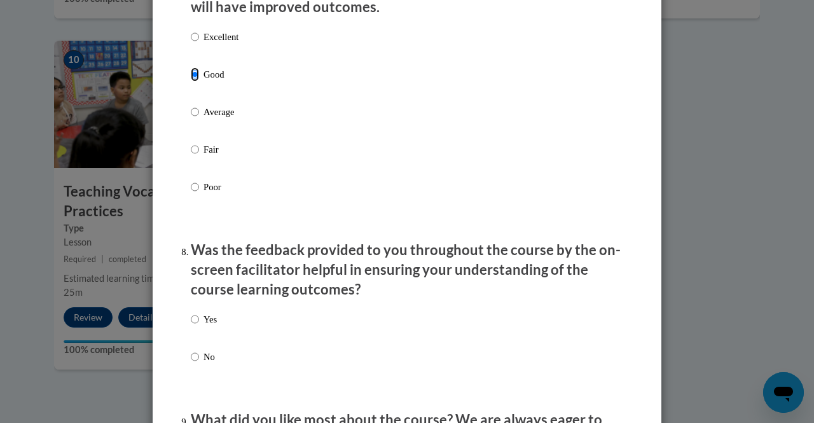
scroll to position [1827, 0]
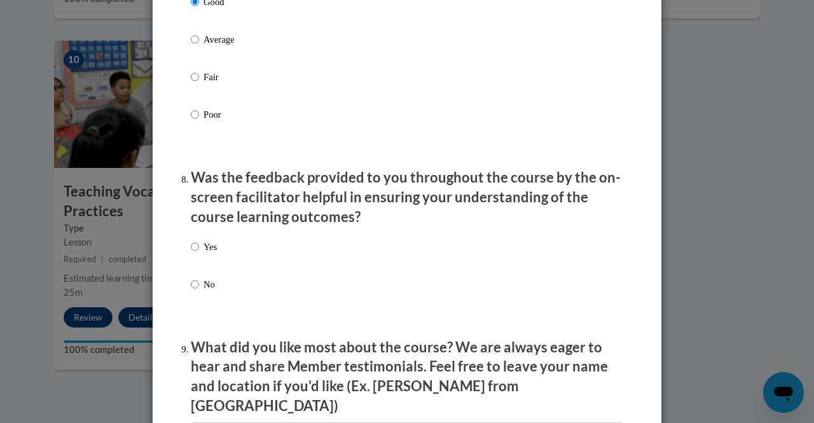
click at [209, 254] on p "Yes" at bounding box center [210, 247] width 13 height 14
click at [199, 254] on input "Yes" at bounding box center [195, 247] width 8 height 14
radio input "true"
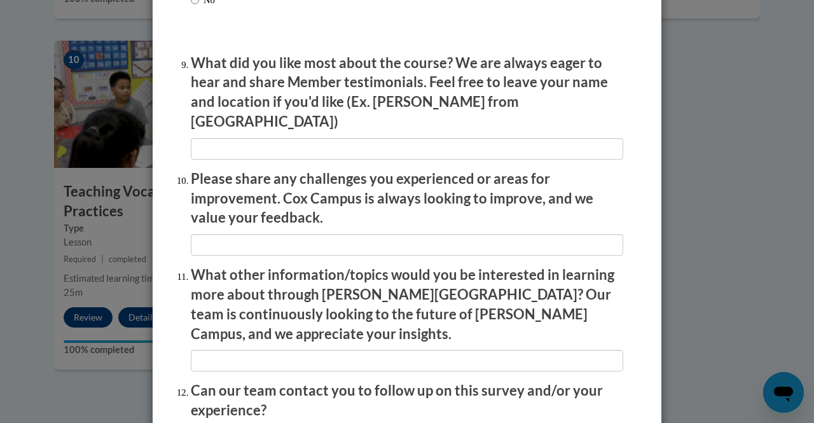
scroll to position [2112, 0]
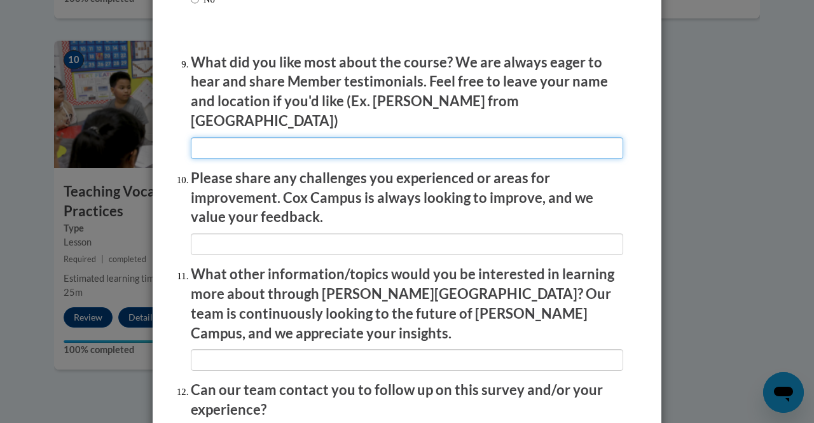
click at [354, 145] on input "textbox" at bounding box center [407, 148] width 433 height 22
type input "It was very efficent"
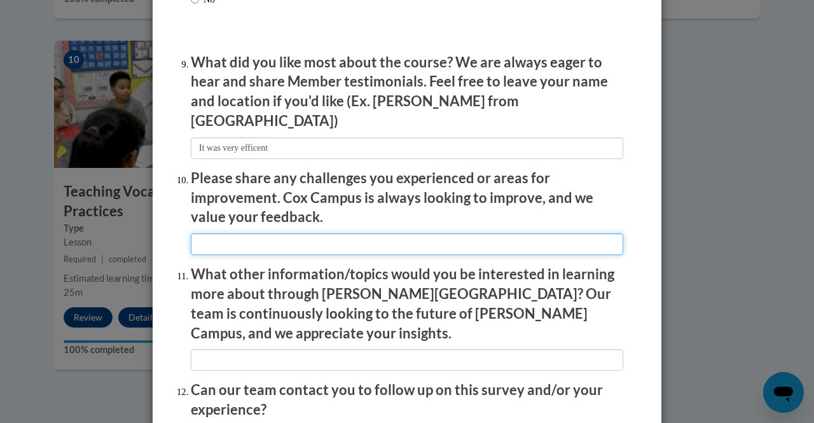
click at [317, 233] on input "textbox" at bounding box center [407, 244] width 433 height 22
type input "n"
type input "None"
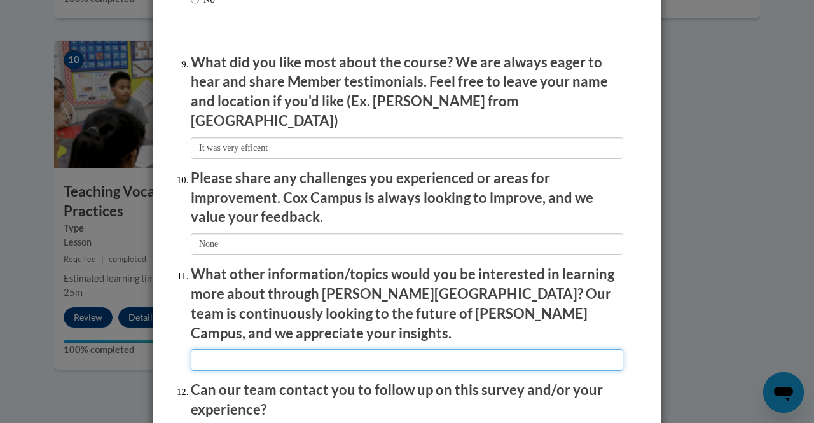
click at [262, 349] on input "textbox" at bounding box center [407, 360] width 433 height 22
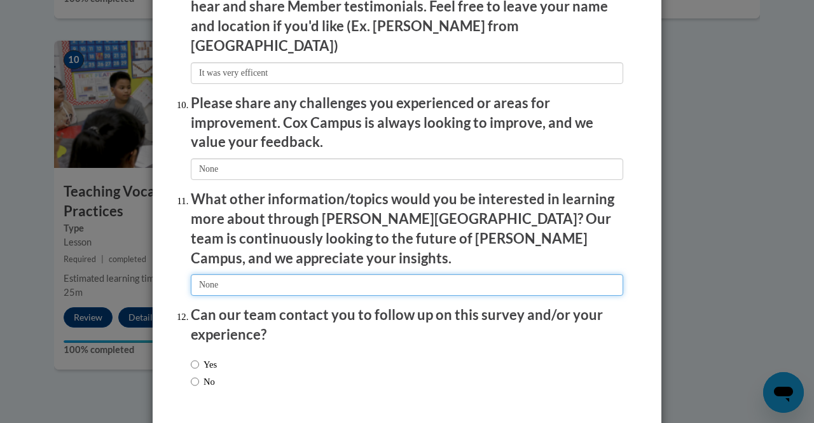
scroll to position [2191, 0]
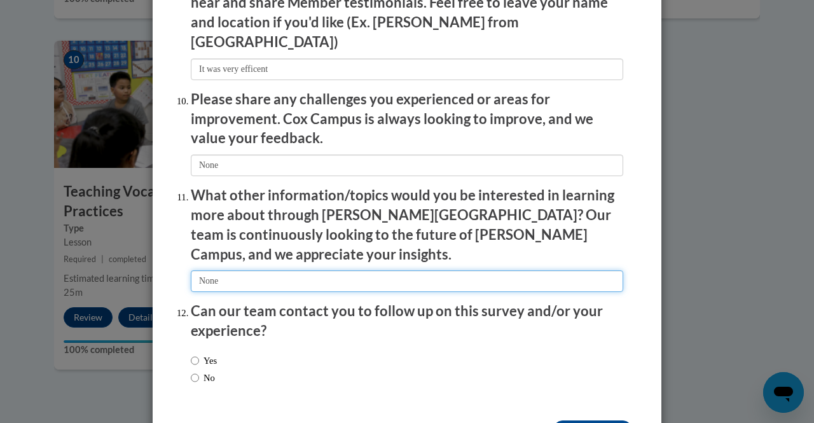
type input "None"
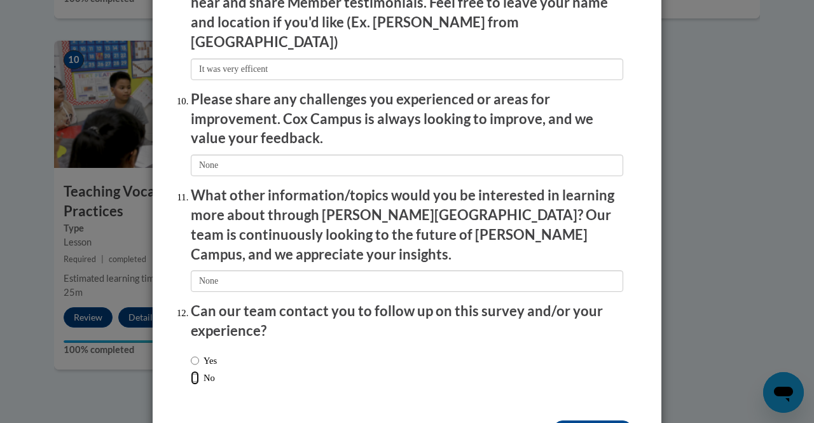
click at [193, 371] on input "No" at bounding box center [195, 378] width 8 height 14
radio input "true"
click at [553, 420] on input "Submit feedback" at bounding box center [593, 430] width 80 height 20
